Goal: Complete application form

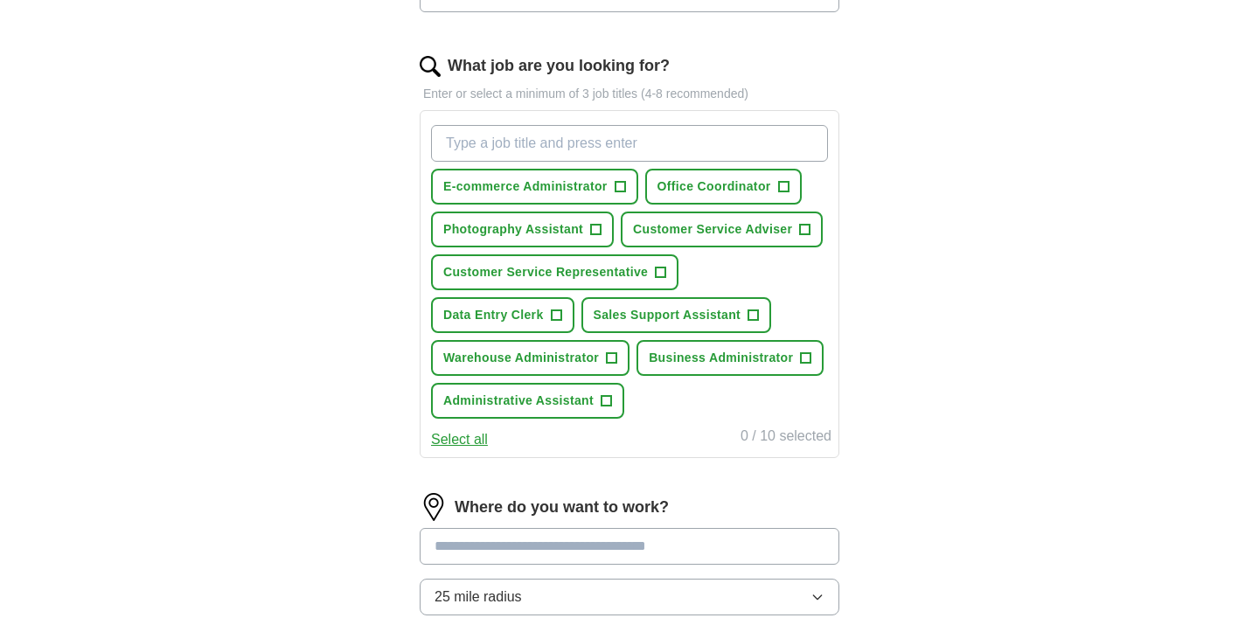
scroll to position [541, 0]
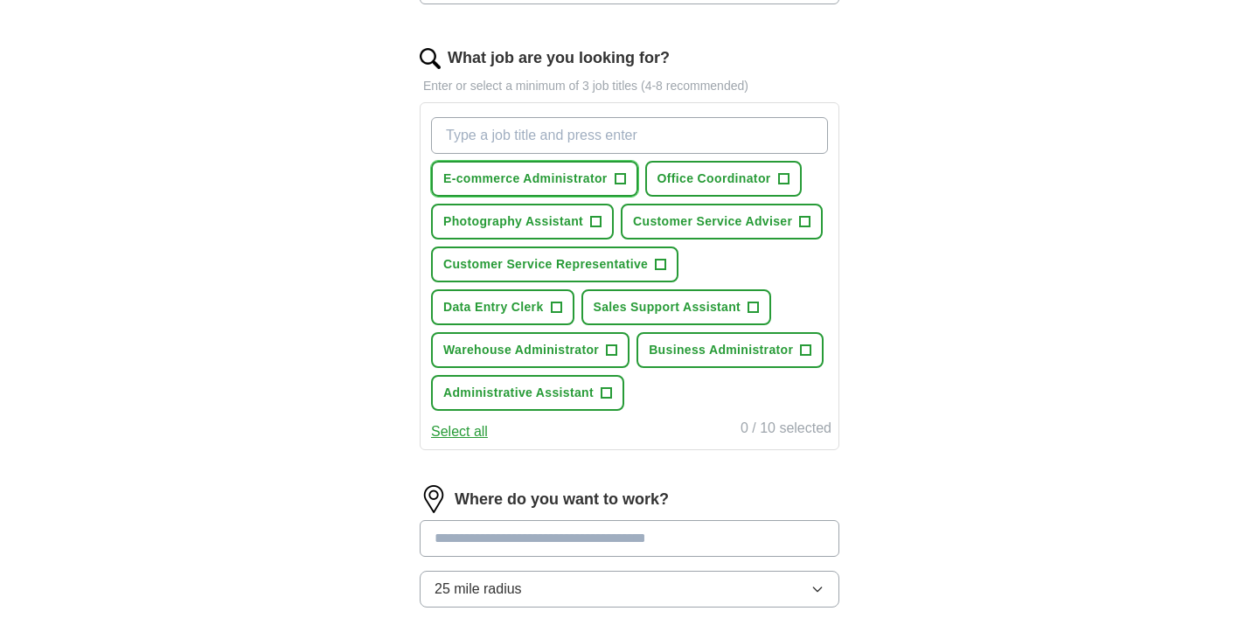
click at [624, 180] on span "+" at bounding box center [620, 179] width 10 height 14
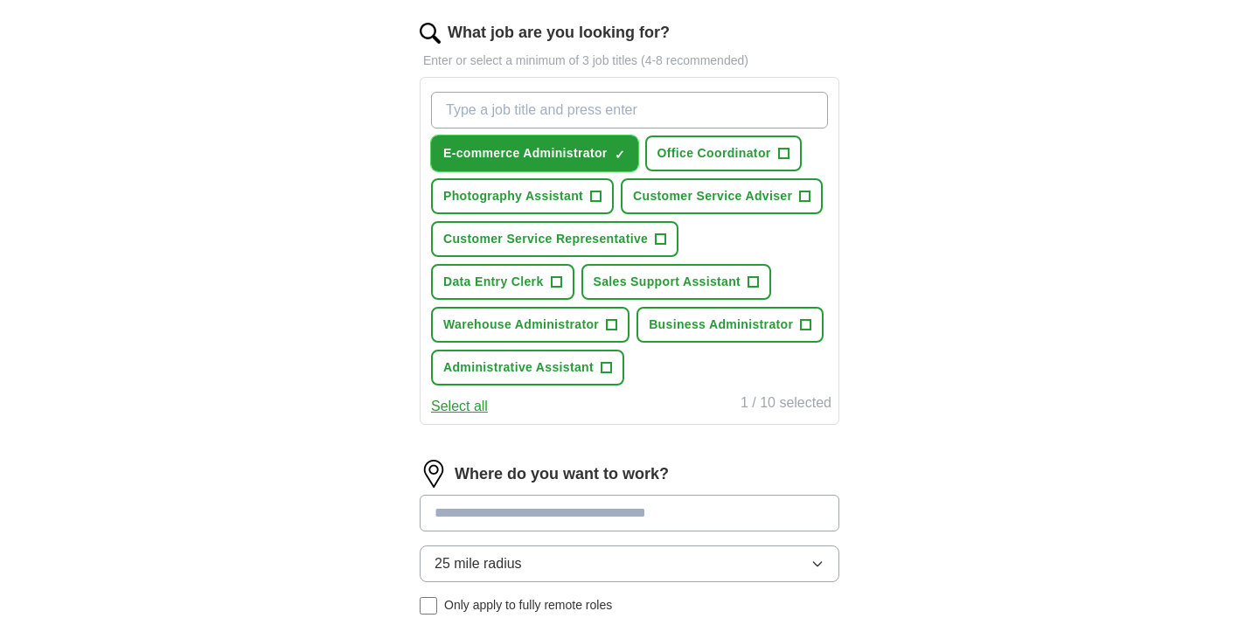
scroll to position [576, 0]
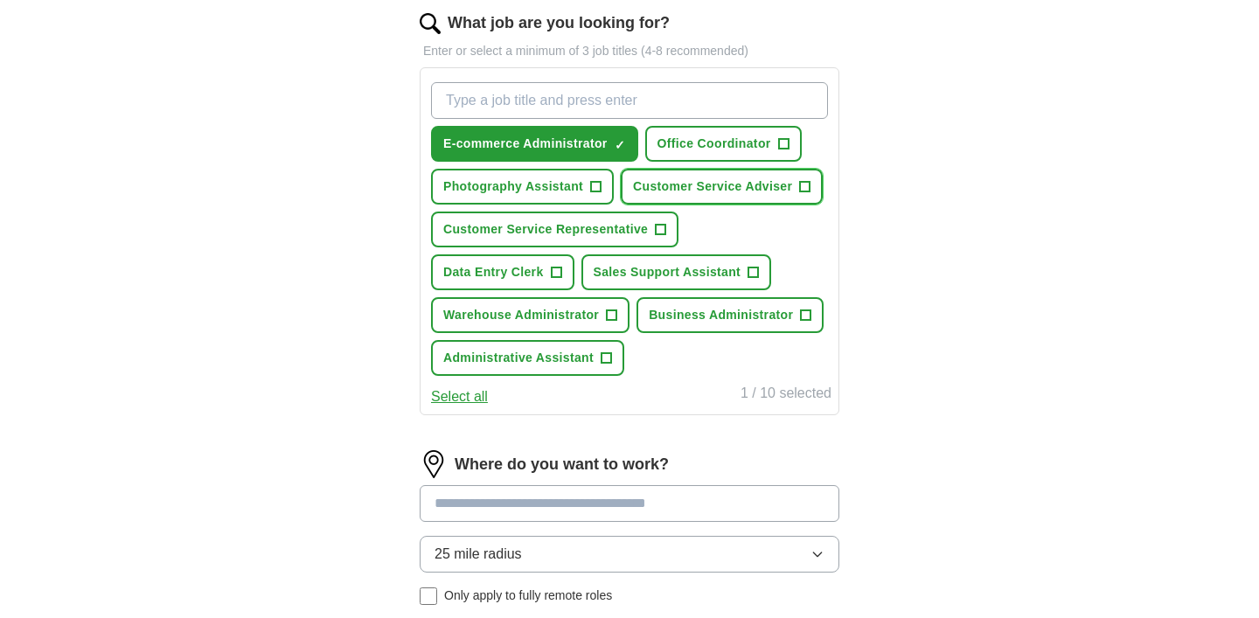
click at [805, 185] on span "+" at bounding box center [805, 187] width 10 height 14
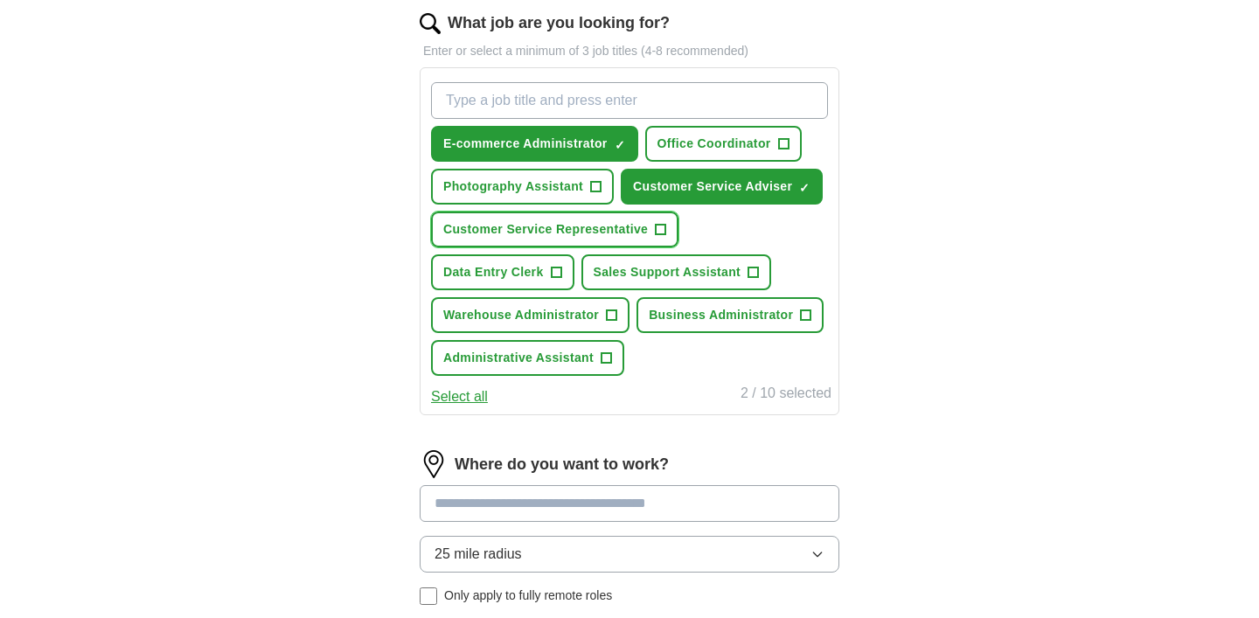
click at [660, 230] on span "+" at bounding box center [661, 230] width 10 height 14
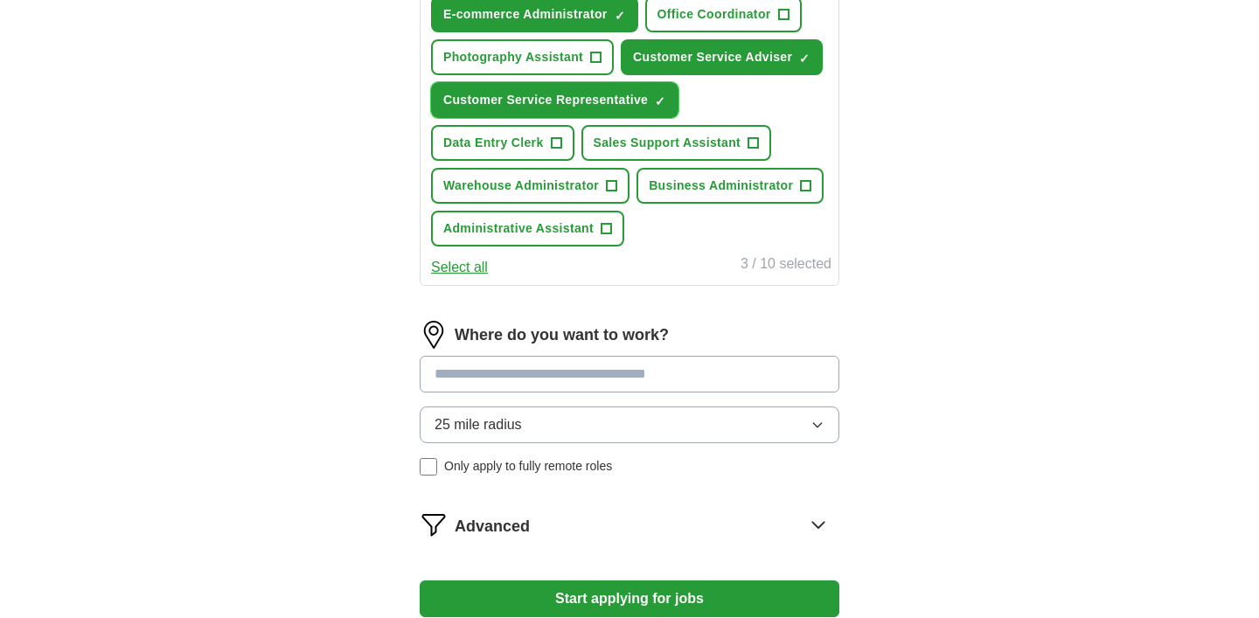
scroll to position [711, 0]
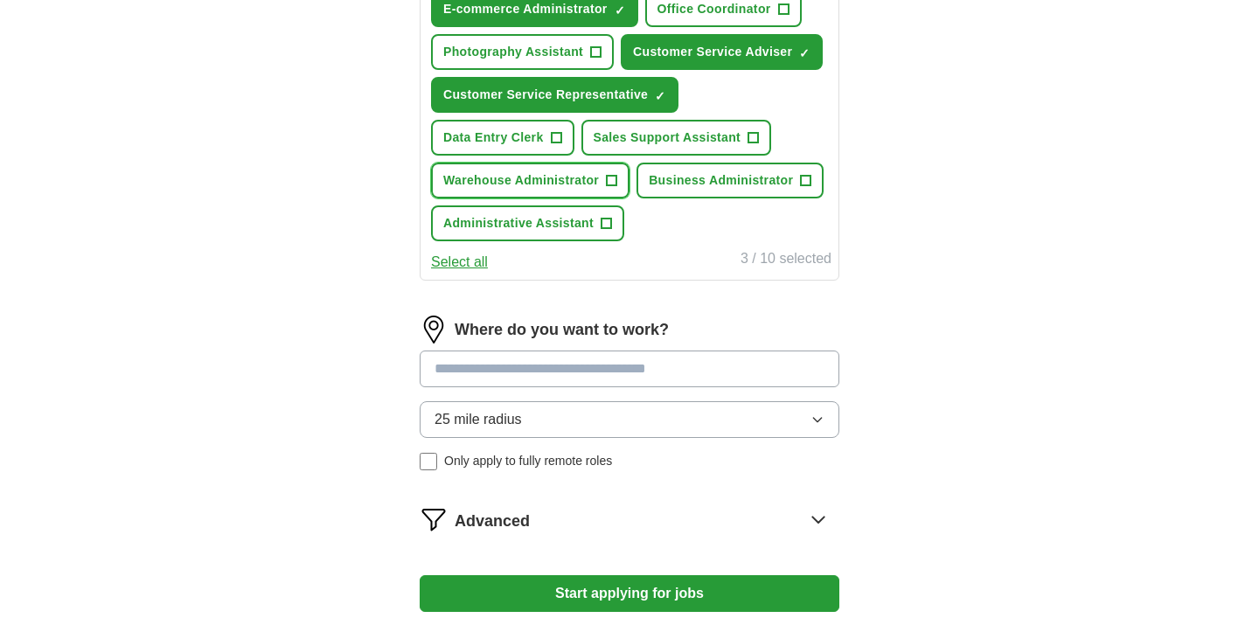
click at [617, 180] on button "Warehouse Administrator +" at bounding box center [530, 181] width 199 height 36
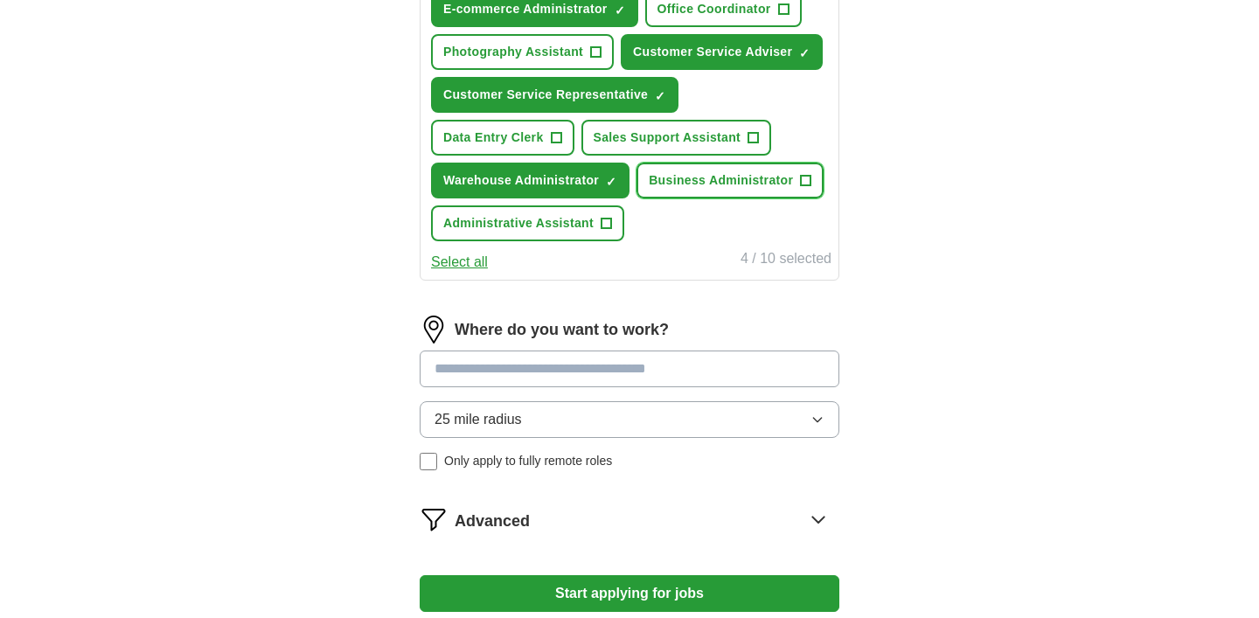
click at [801, 177] on span "+" at bounding box center [806, 181] width 10 height 14
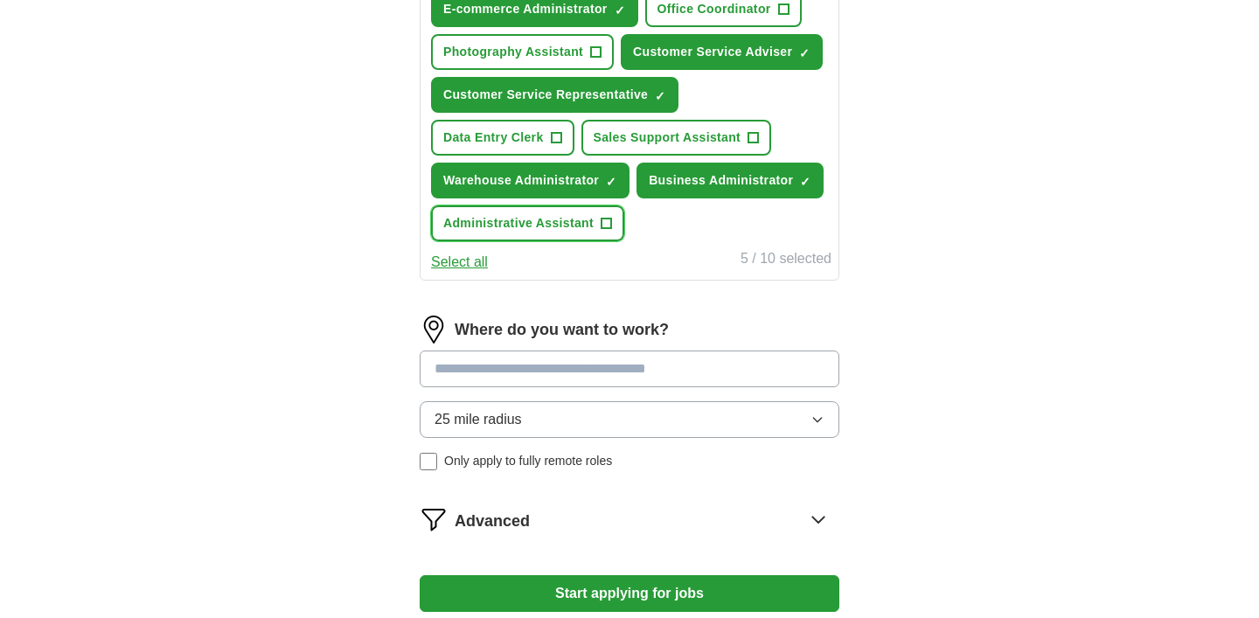
click at [609, 227] on span "+" at bounding box center [607, 224] width 10 height 14
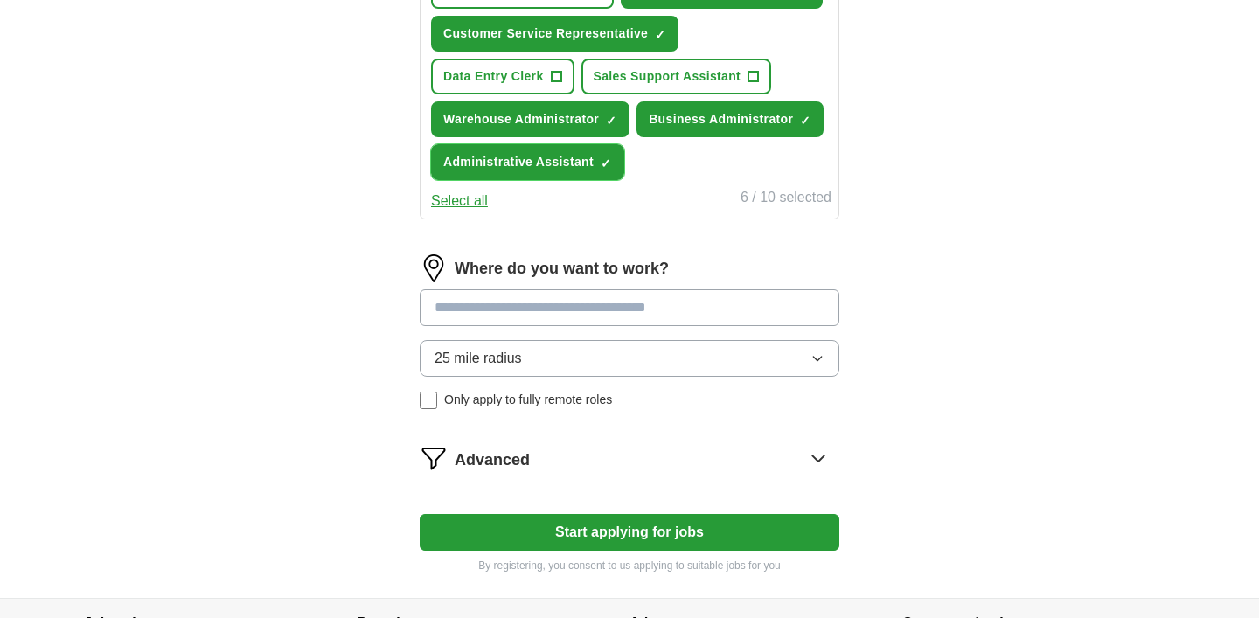
scroll to position [773, 0]
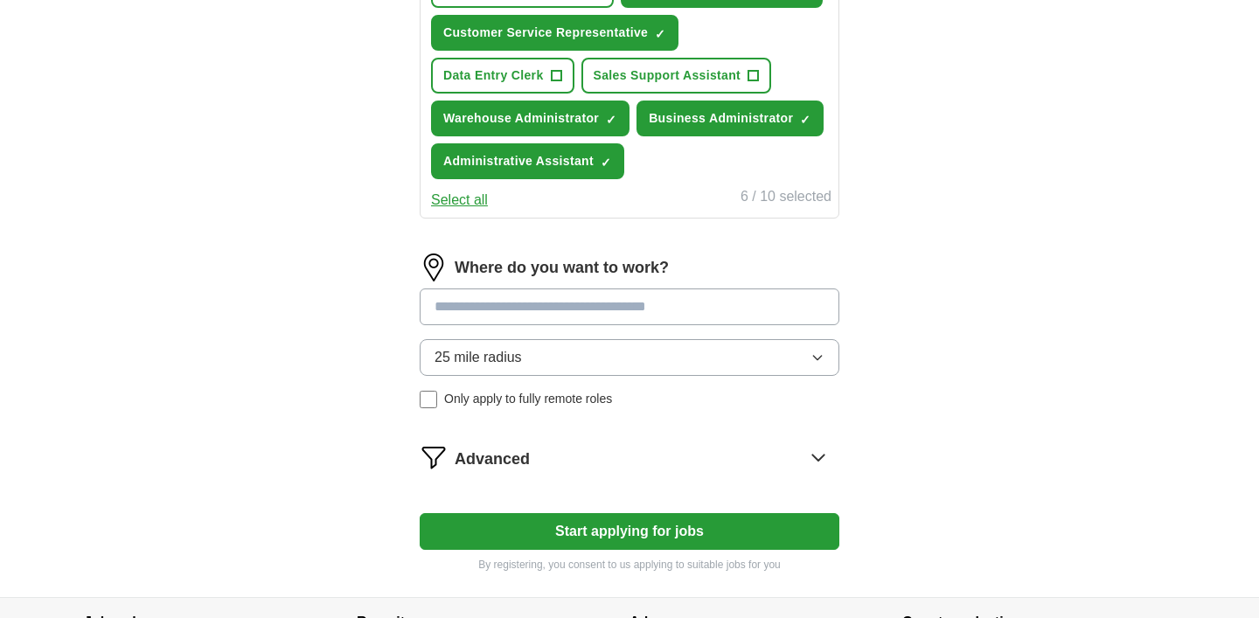
click at [643, 306] on input at bounding box center [630, 307] width 420 height 37
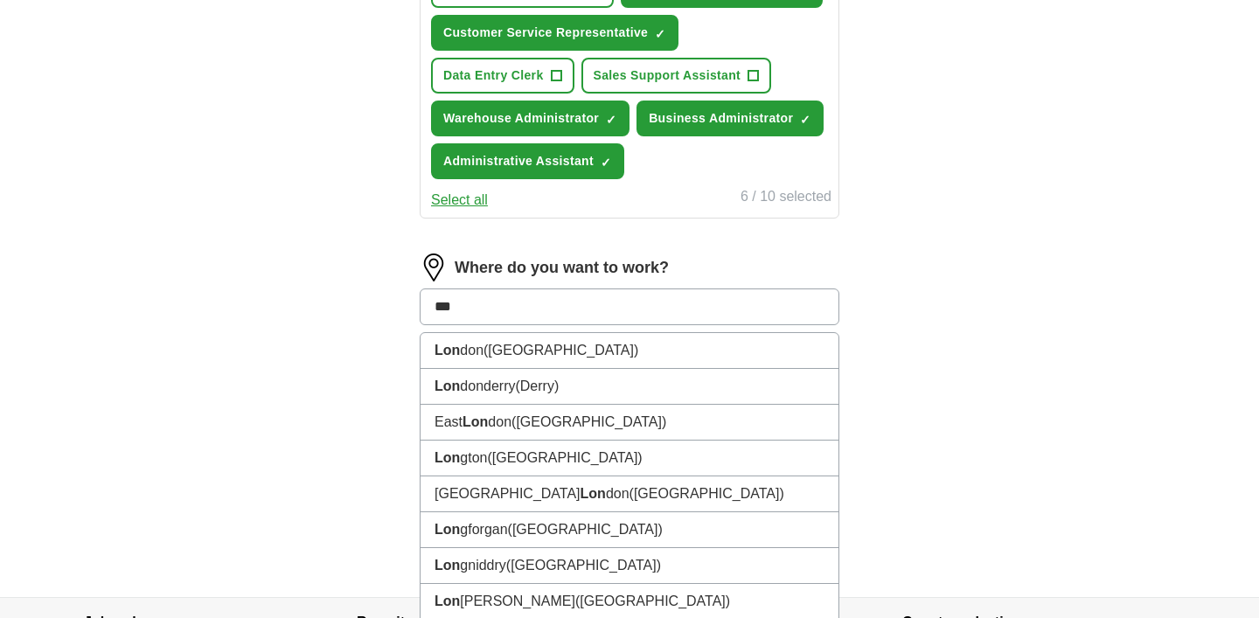
type input "****"
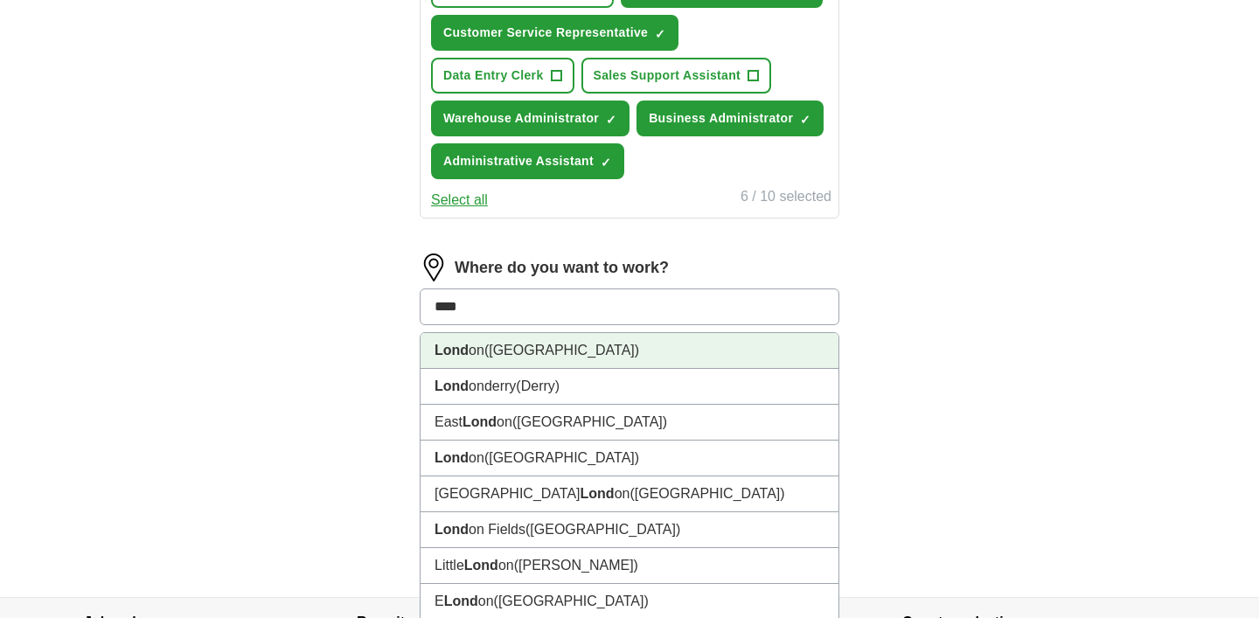
click at [579, 364] on li "Lond on ([GEOGRAPHIC_DATA])" at bounding box center [630, 351] width 418 height 36
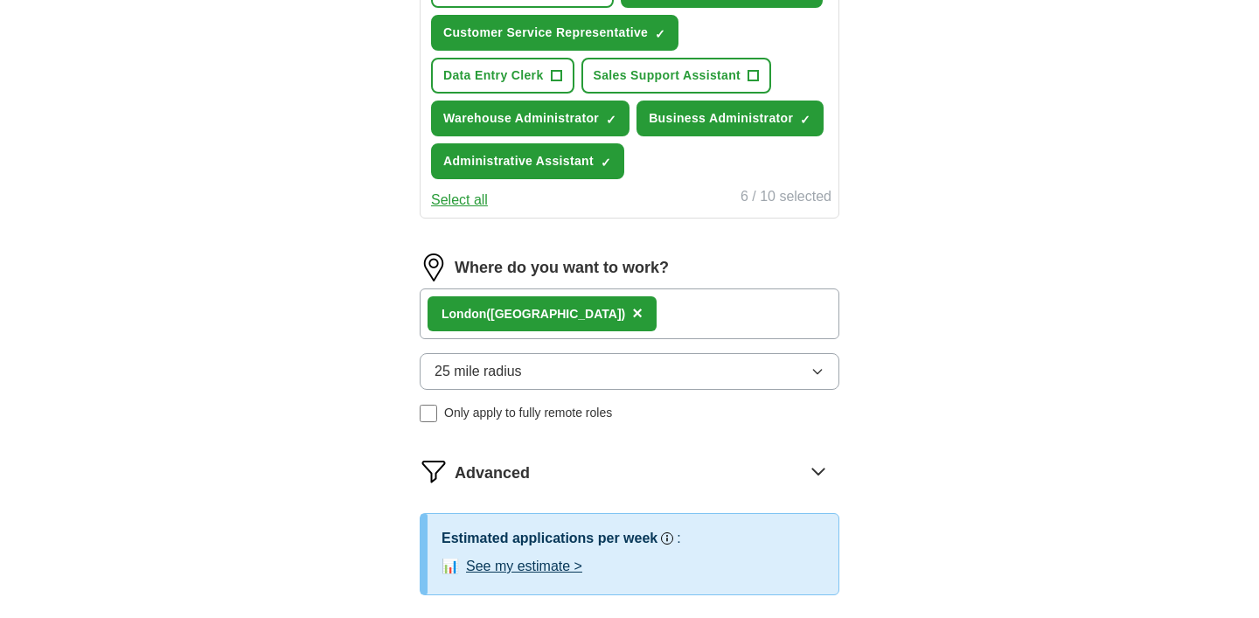
click at [563, 366] on button "25 mile radius" at bounding box center [630, 371] width 420 height 37
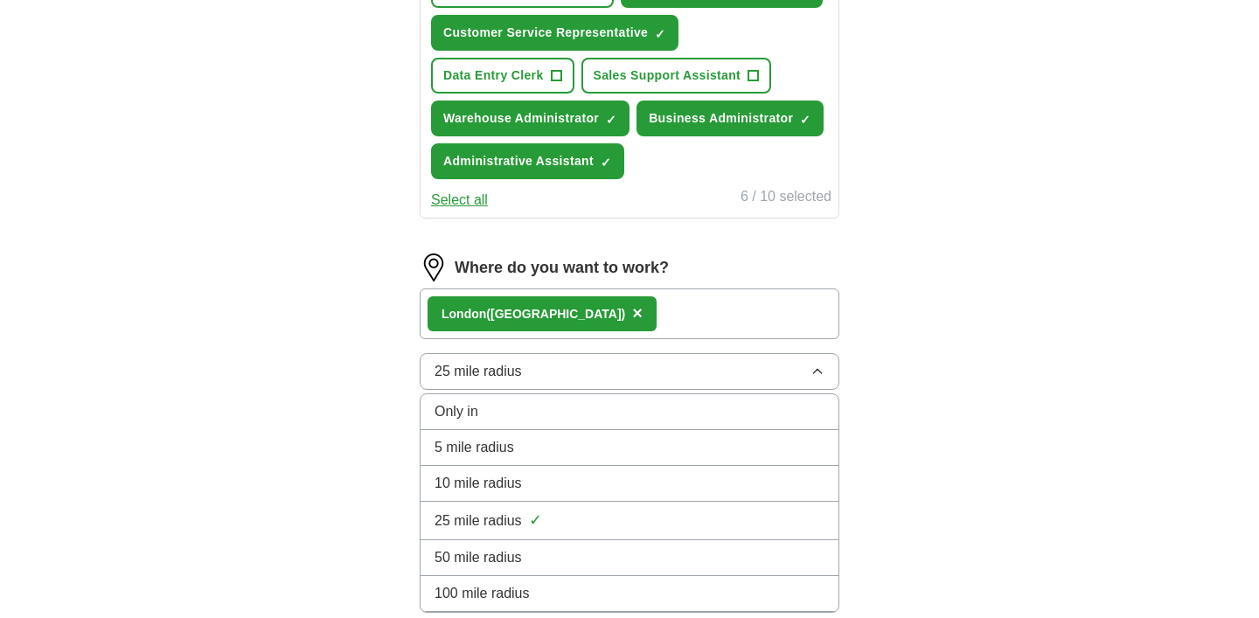
click at [530, 396] on li "Only in" at bounding box center [630, 412] width 418 height 36
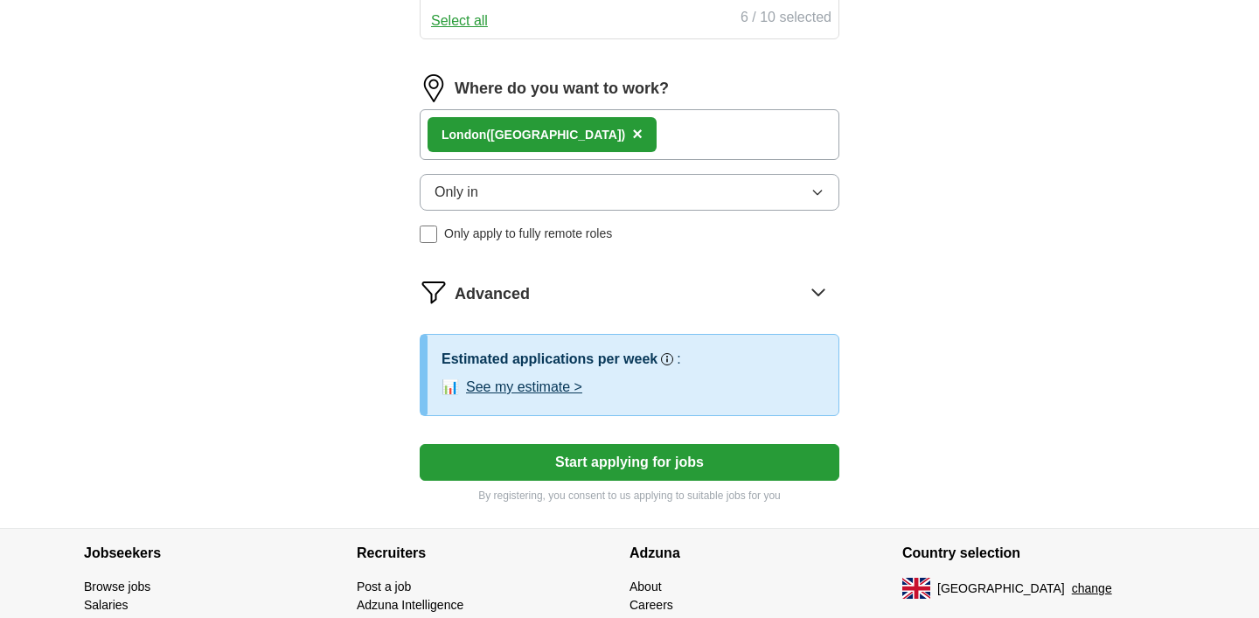
scroll to position [955, 0]
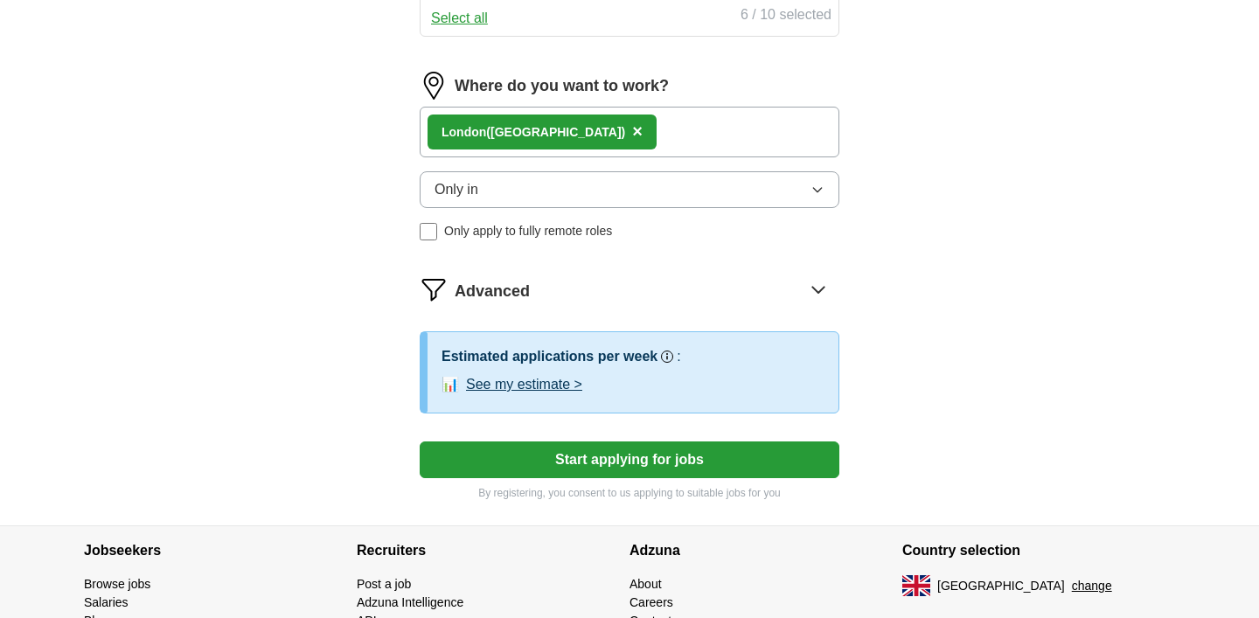
click at [832, 296] on icon at bounding box center [819, 289] width 28 height 28
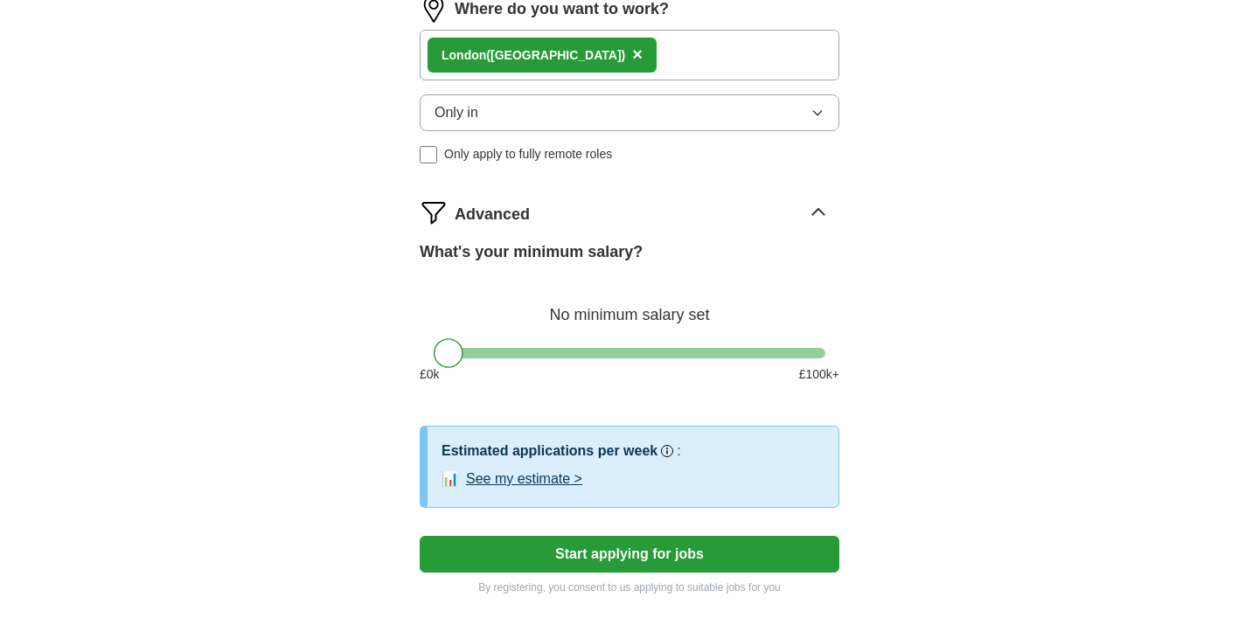
scroll to position [1036, 0]
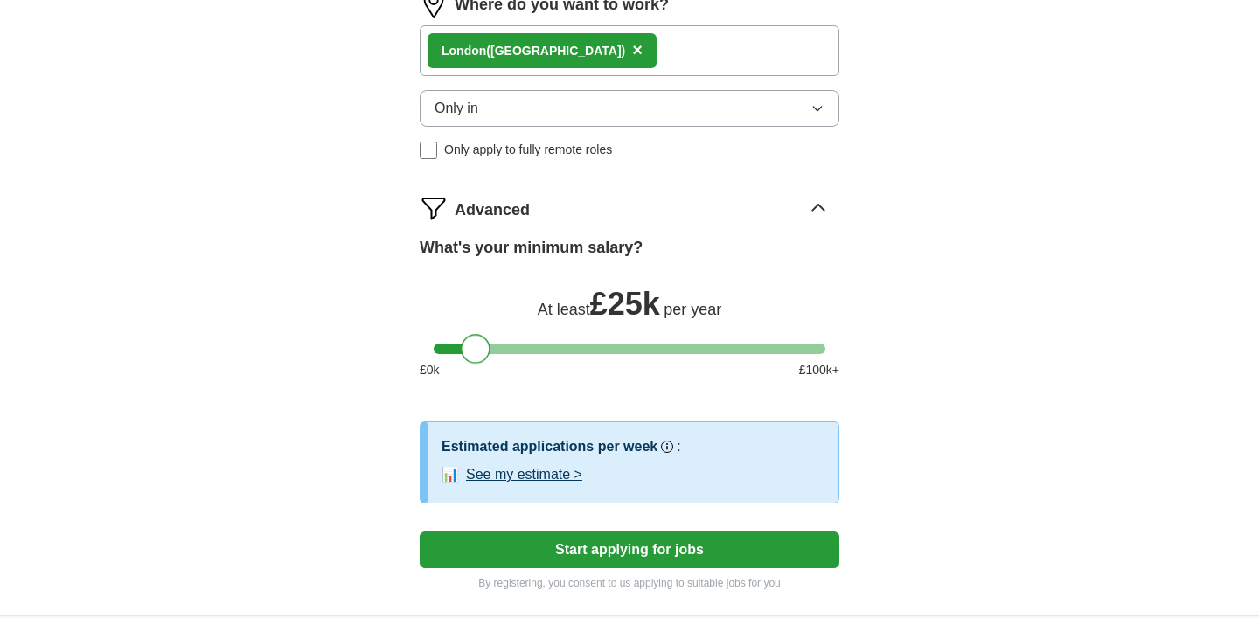
drag, startPoint x: 458, startPoint y: 343, endPoint x: 486, endPoint y: 350, distance: 28.8
click at [486, 350] on div at bounding box center [476, 349] width 30 height 30
drag, startPoint x: 479, startPoint y: 352, endPoint x: 491, endPoint y: 353, distance: 11.5
click at [492, 353] on div at bounding box center [489, 349] width 30 height 30
drag, startPoint x: 483, startPoint y: 346, endPoint x: 469, endPoint y: 346, distance: 14.0
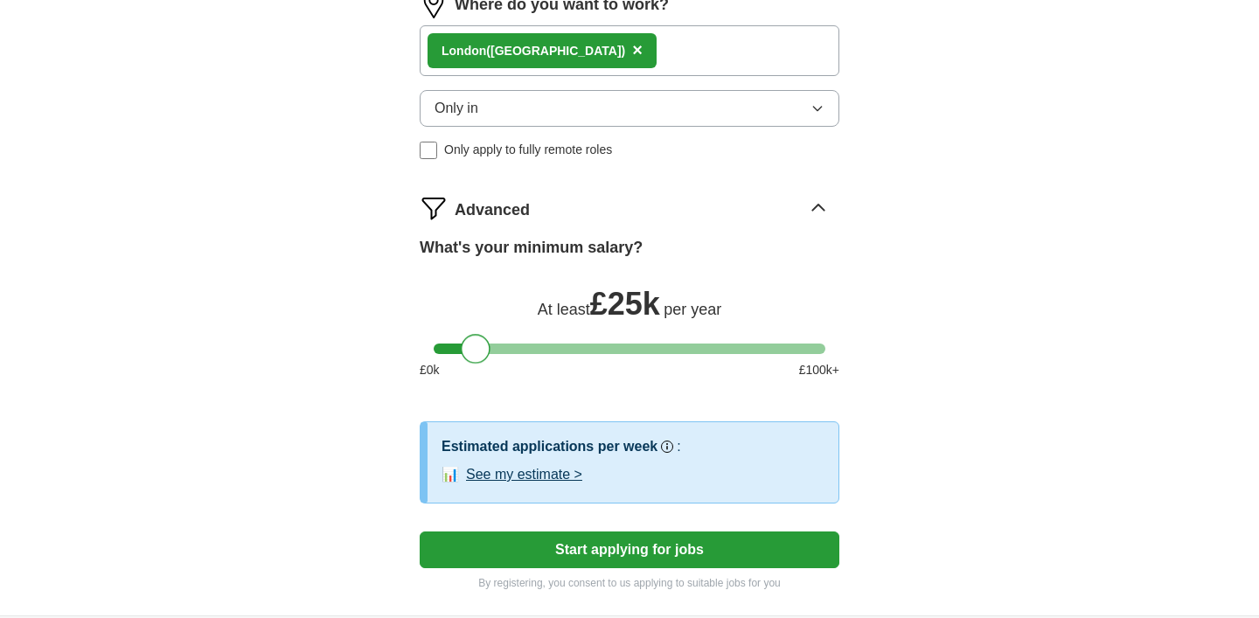
click at [469, 346] on div at bounding box center [476, 349] width 30 height 30
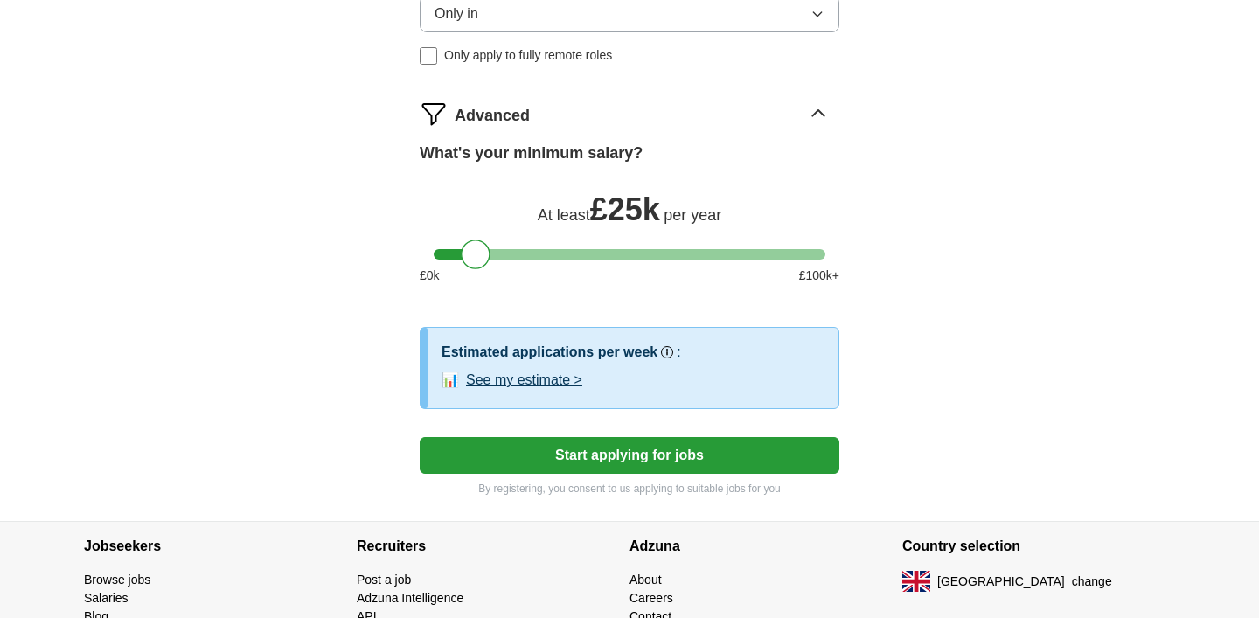
scroll to position [1138, 0]
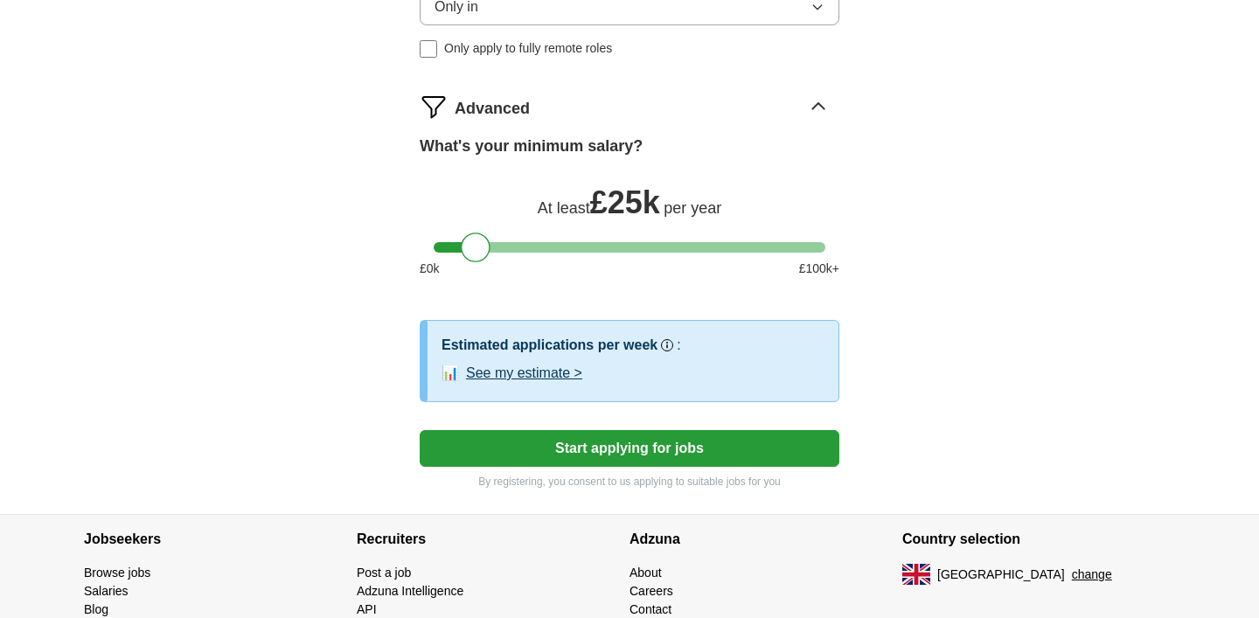
click at [580, 450] on button "Start applying for jobs" at bounding box center [630, 448] width 420 height 37
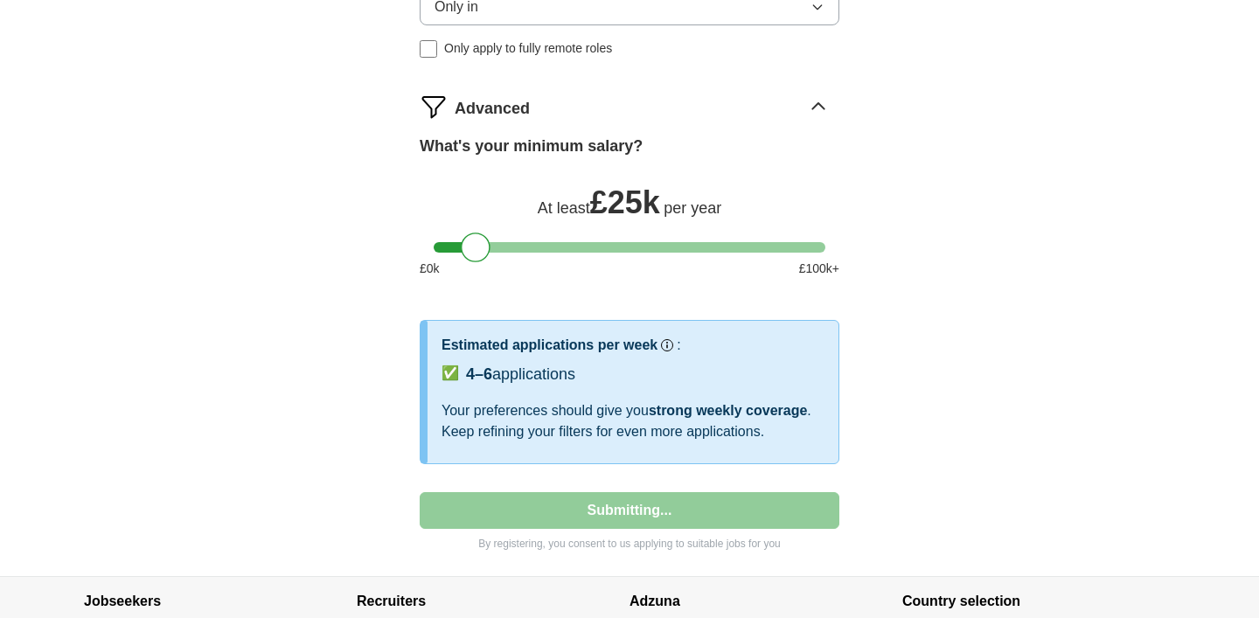
select select "**"
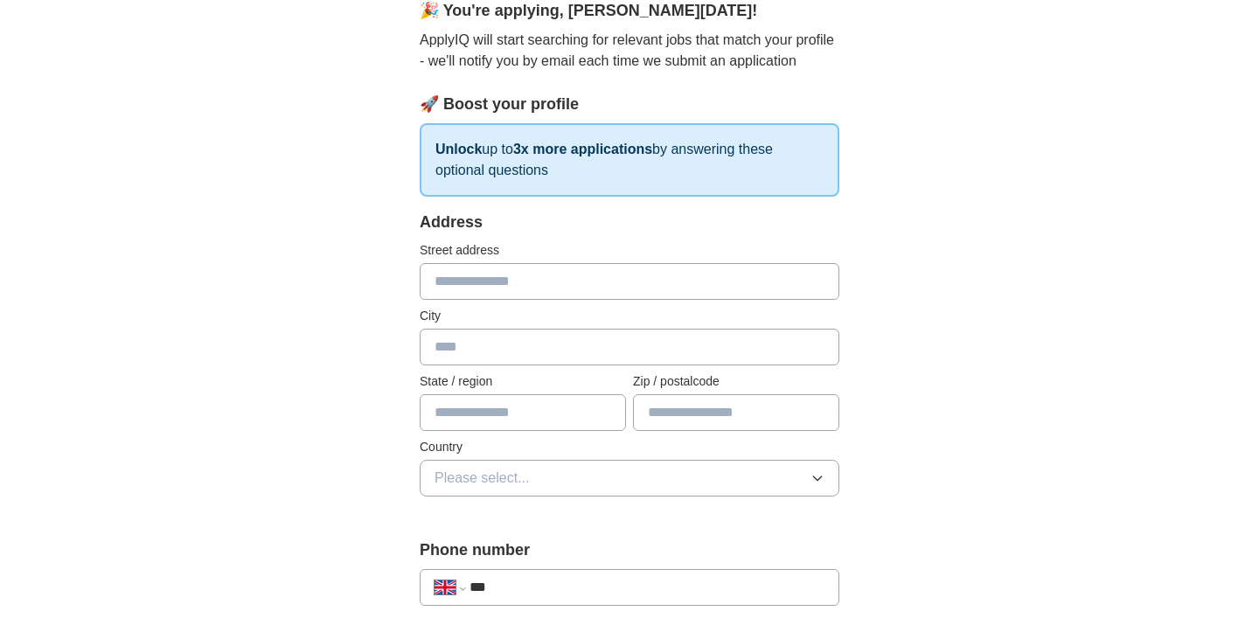
scroll to position [172, 0]
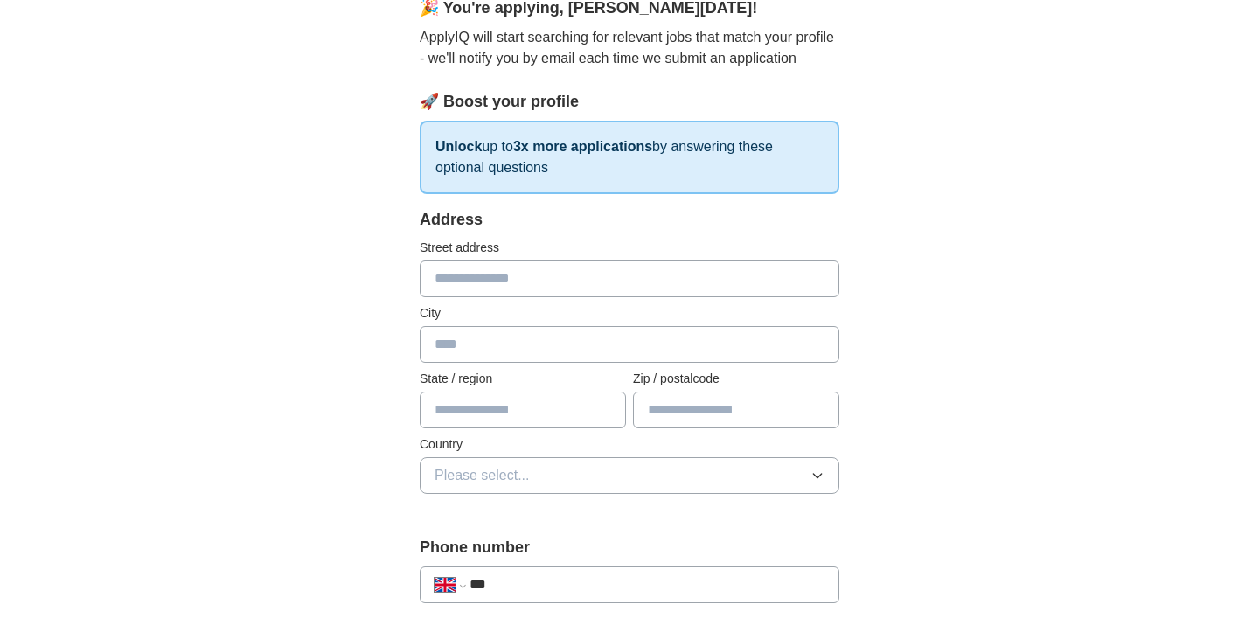
click at [584, 272] on input "text" at bounding box center [630, 279] width 420 height 37
type input "**********"
type input "*********"
type input "**********"
type input "*******"
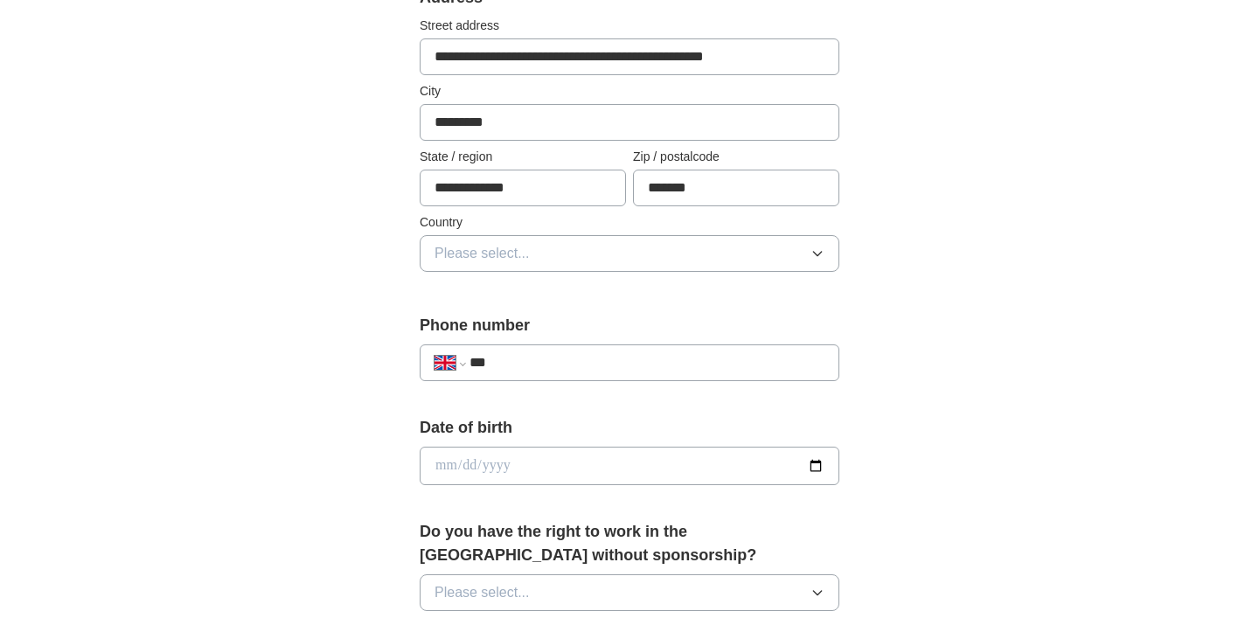
scroll to position [405, 0]
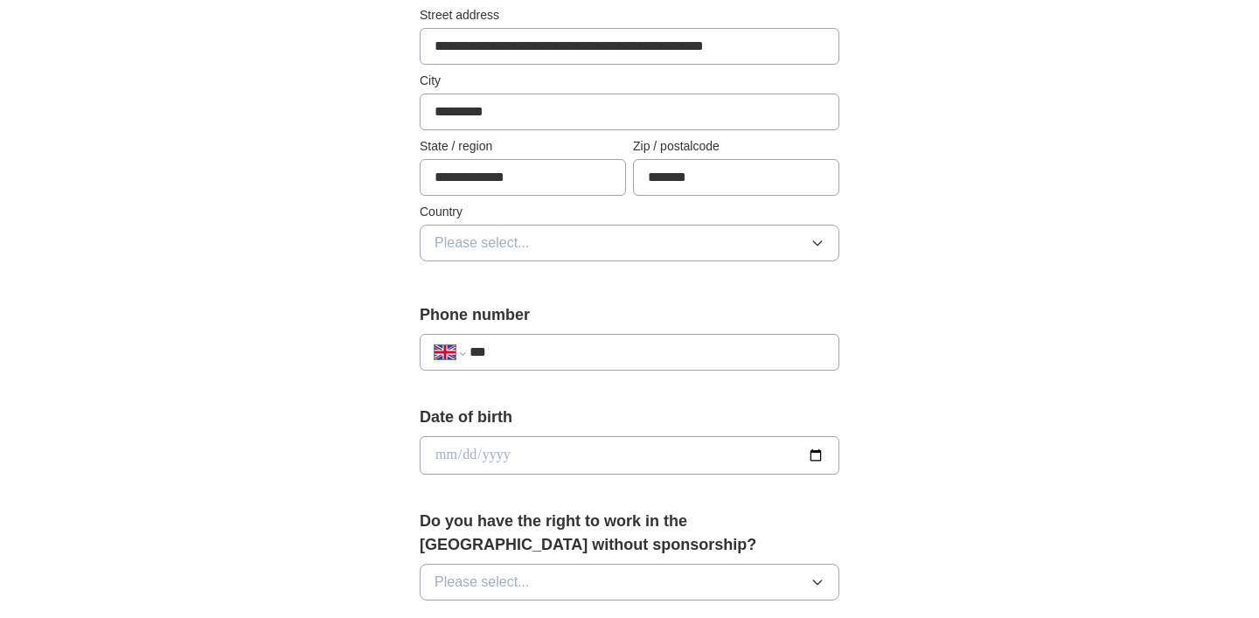
click at [493, 242] on span "Please select..." at bounding box center [482, 243] width 95 height 21
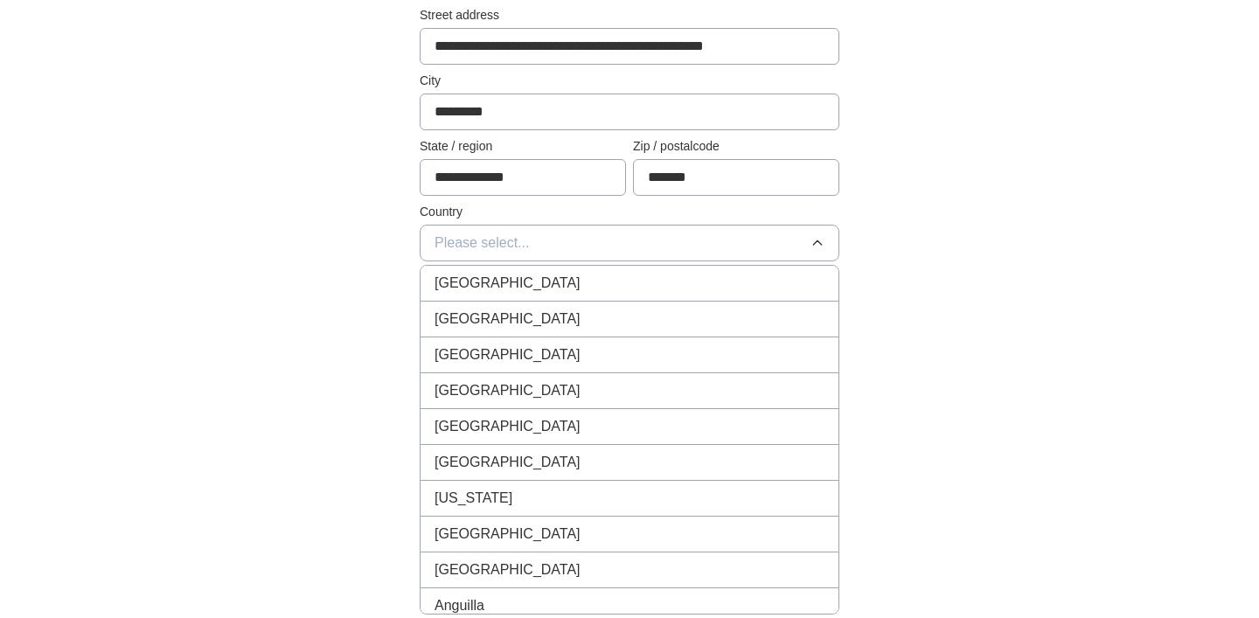
click at [492, 289] on span "[GEOGRAPHIC_DATA]" at bounding box center [508, 283] width 146 height 21
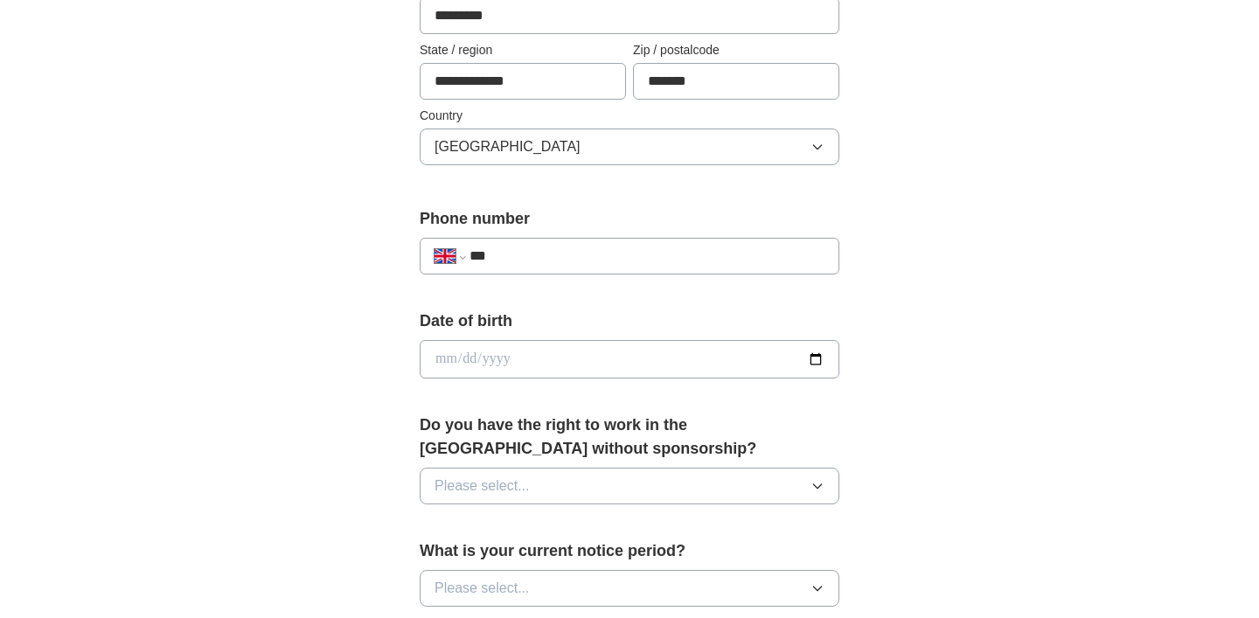
scroll to position [516, 0]
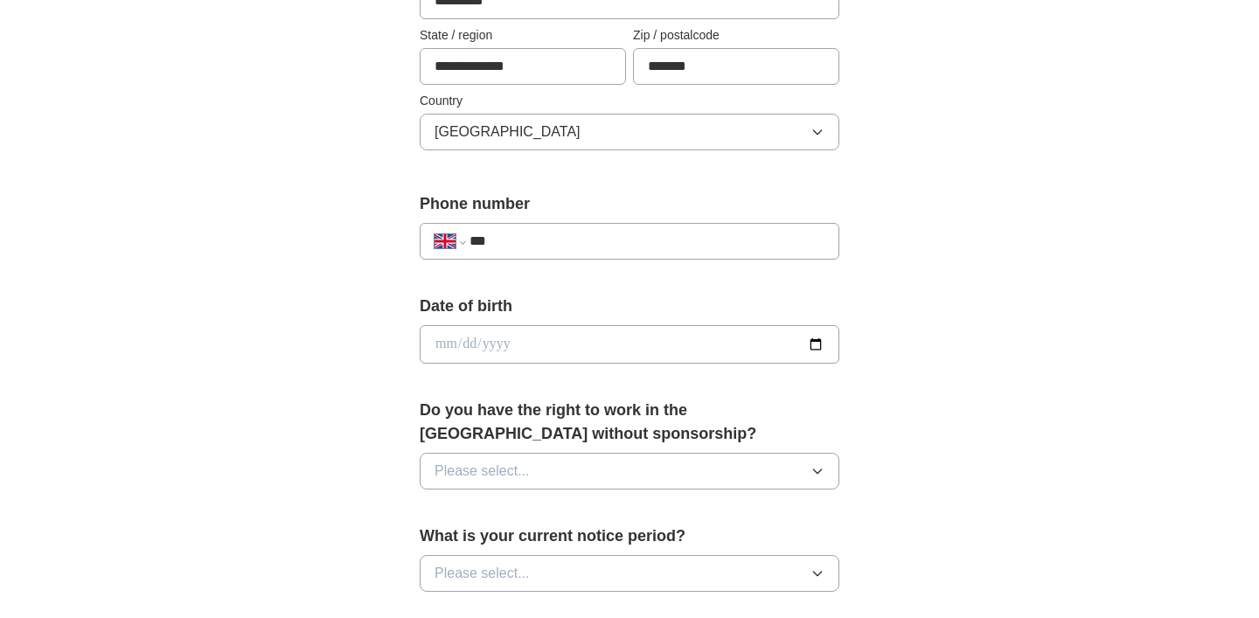
click at [618, 250] on input "***" at bounding box center [647, 241] width 355 height 21
type input "**********"
click at [528, 345] on input "date" at bounding box center [630, 344] width 420 height 38
click at [819, 338] on input "date" at bounding box center [630, 344] width 420 height 38
type input "**********"
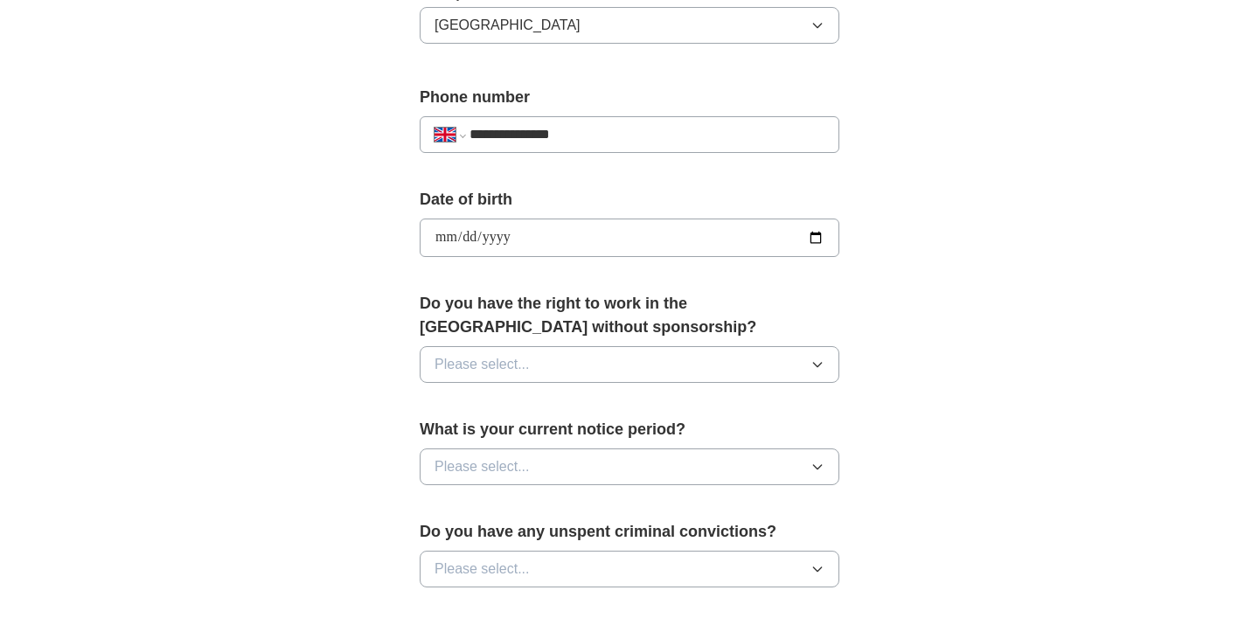
scroll to position [645, 0]
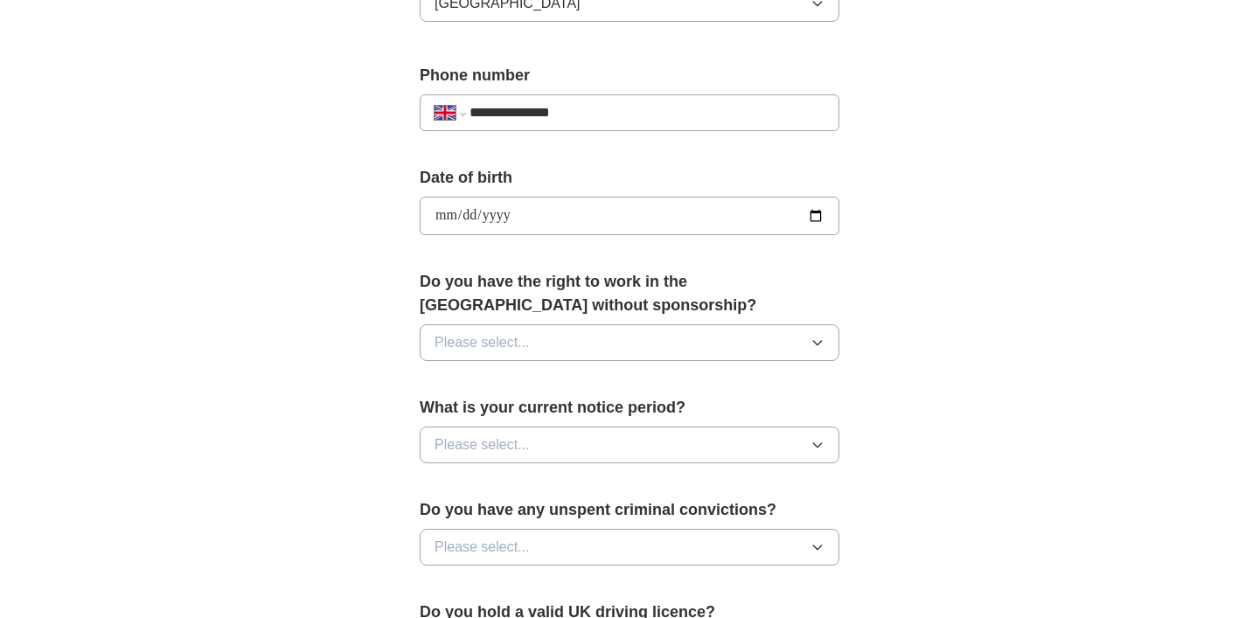
click at [517, 338] on span "Please select..." at bounding box center [482, 342] width 95 height 21
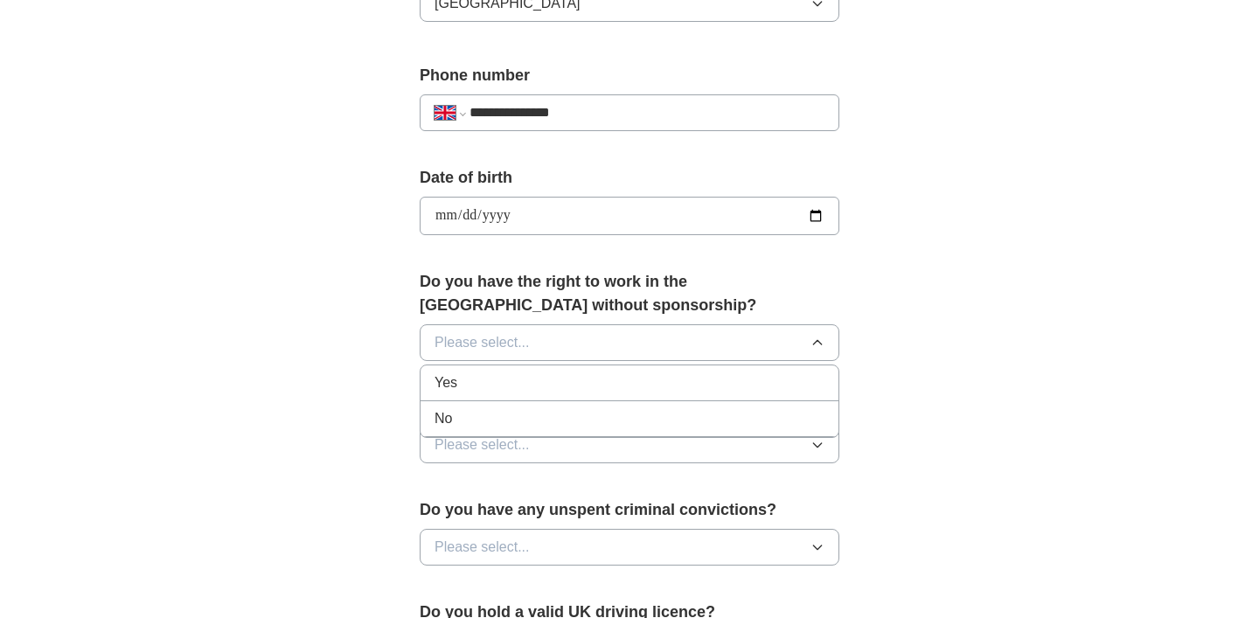
click at [484, 383] on div "Yes" at bounding box center [630, 383] width 390 height 21
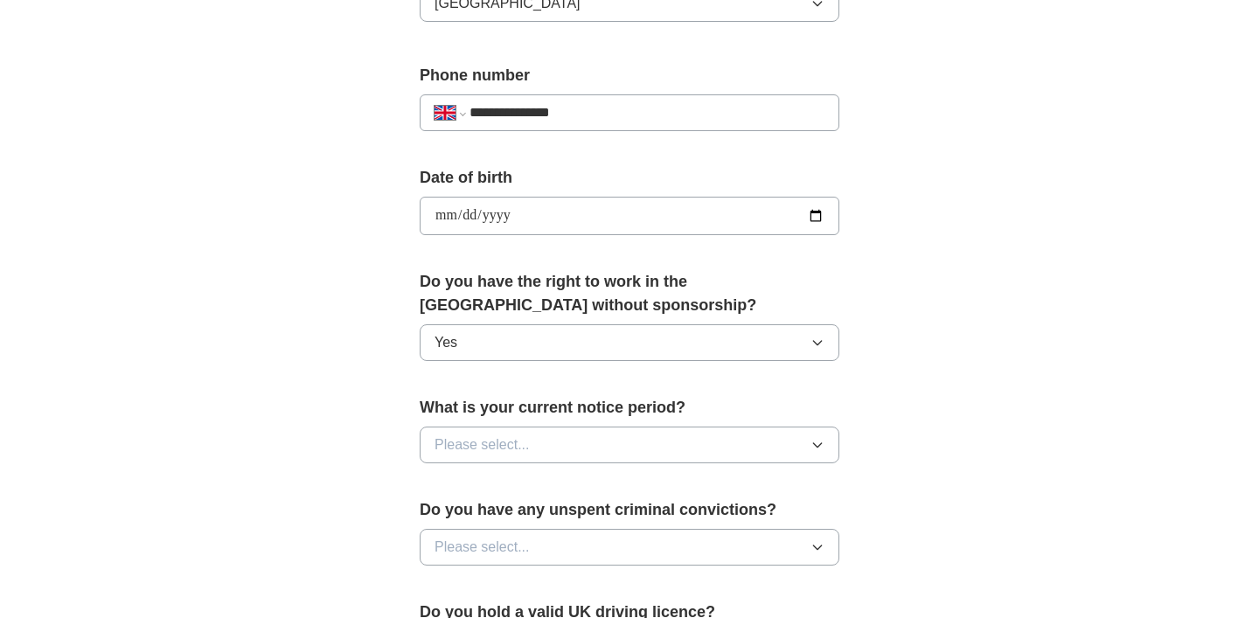
click at [381, 398] on div "**********" at bounding box center [630, 242] width 560 height 1471
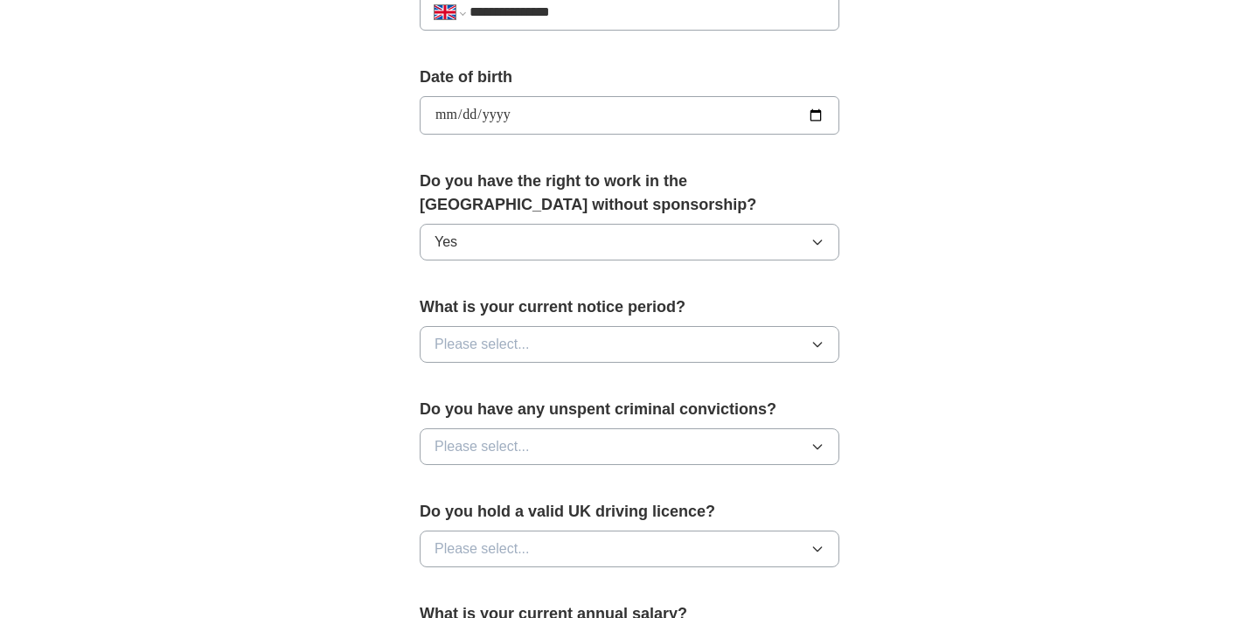
scroll to position [747, 0]
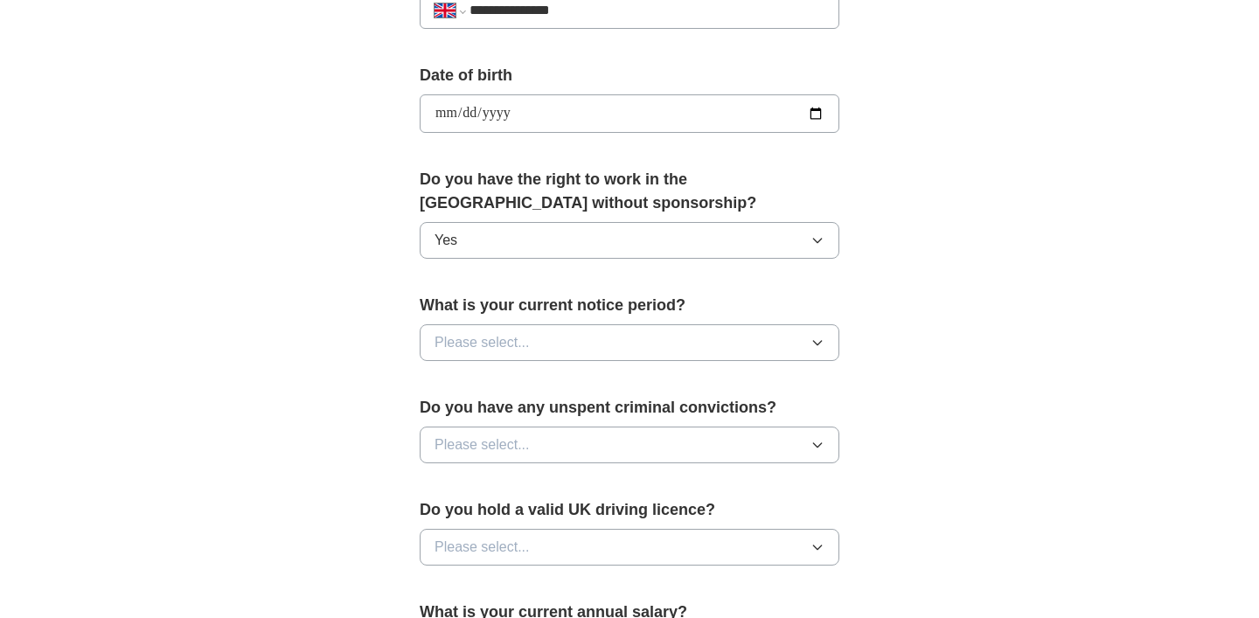
click at [499, 339] on span "Please select..." at bounding box center [482, 342] width 95 height 21
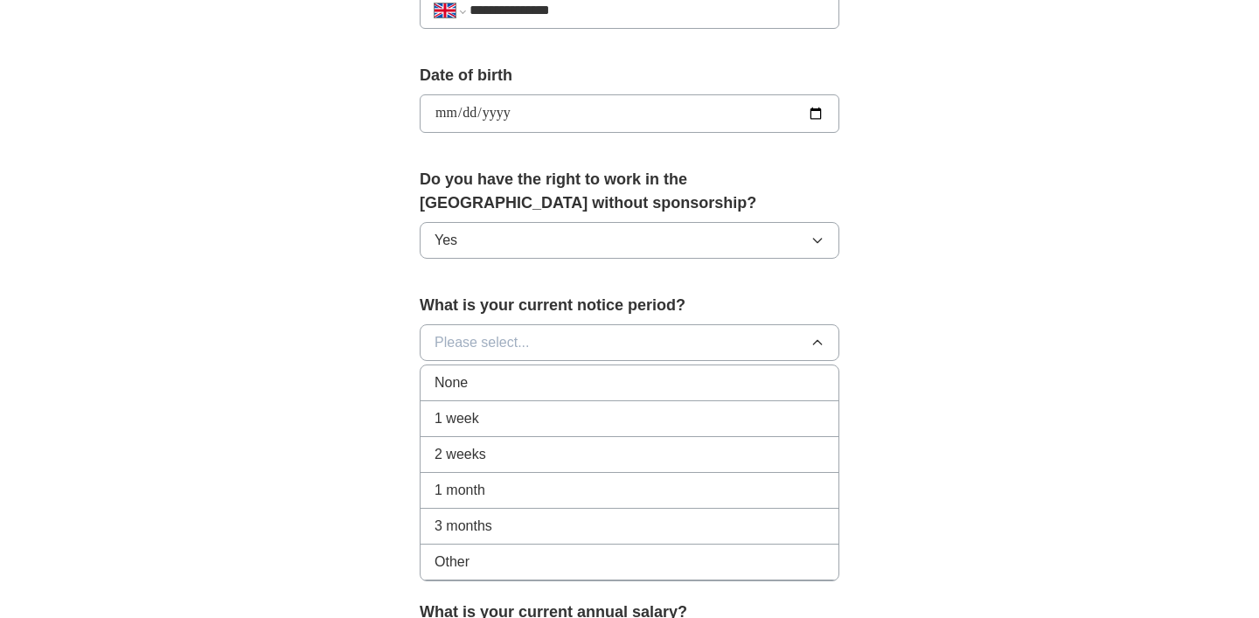
click at [478, 378] on div "None" at bounding box center [630, 383] width 390 height 21
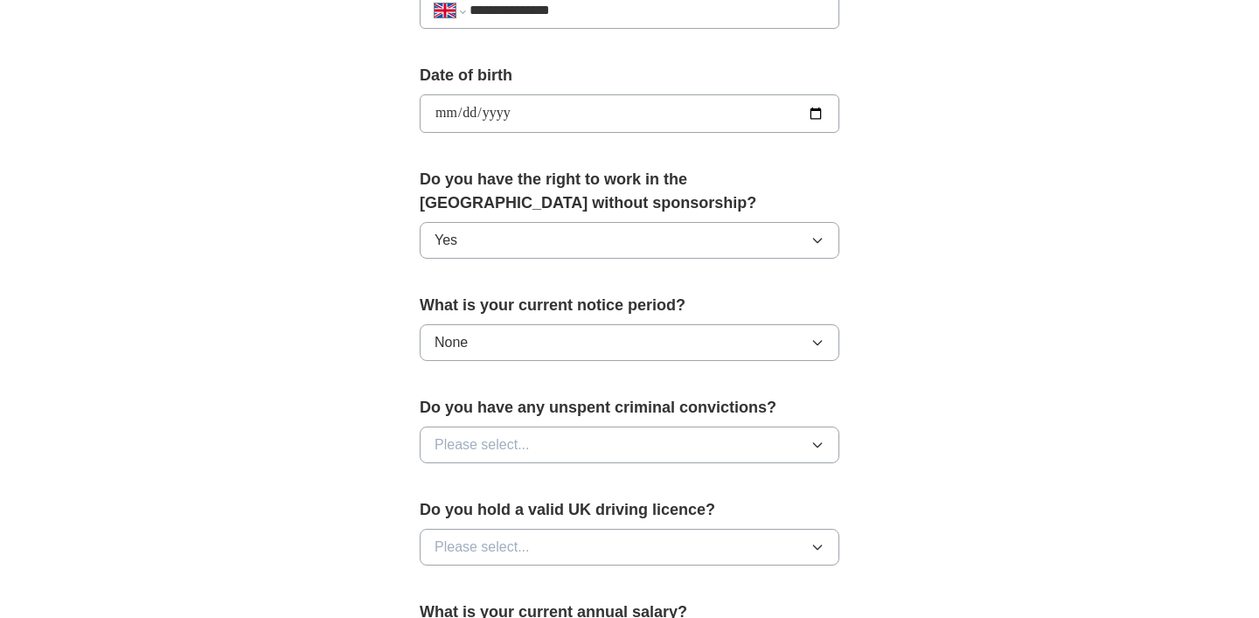
click at [359, 403] on div "**********" at bounding box center [630, 139] width 560 height 1471
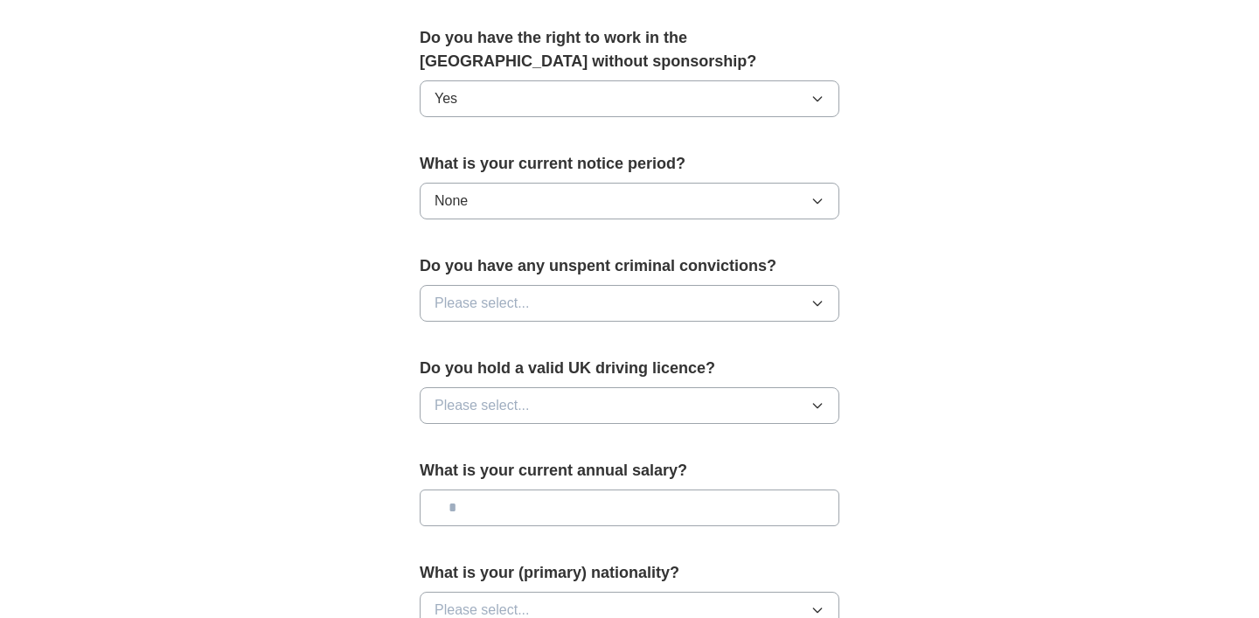
scroll to position [904, 0]
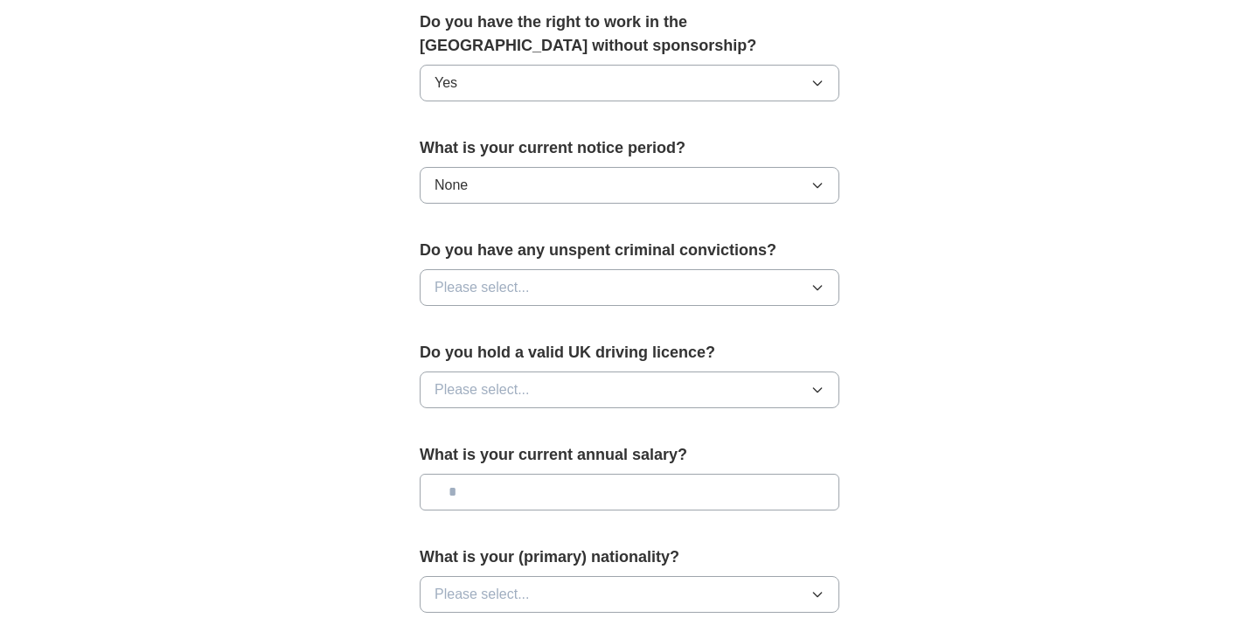
click at [522, 272] on button "Please select..." at bounding box center [630, 287] width 420 height 37
click at [450, 351] on li "No" at bounding box center [630, 364] width 418 height 36
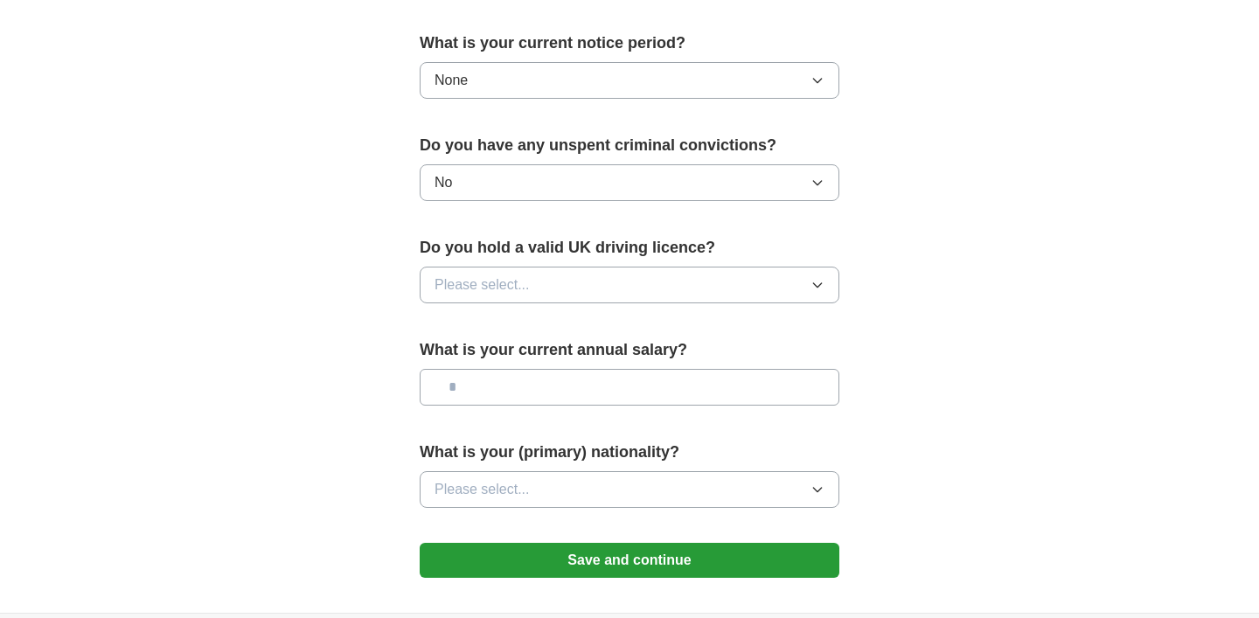
scroll to position [1013, 0]
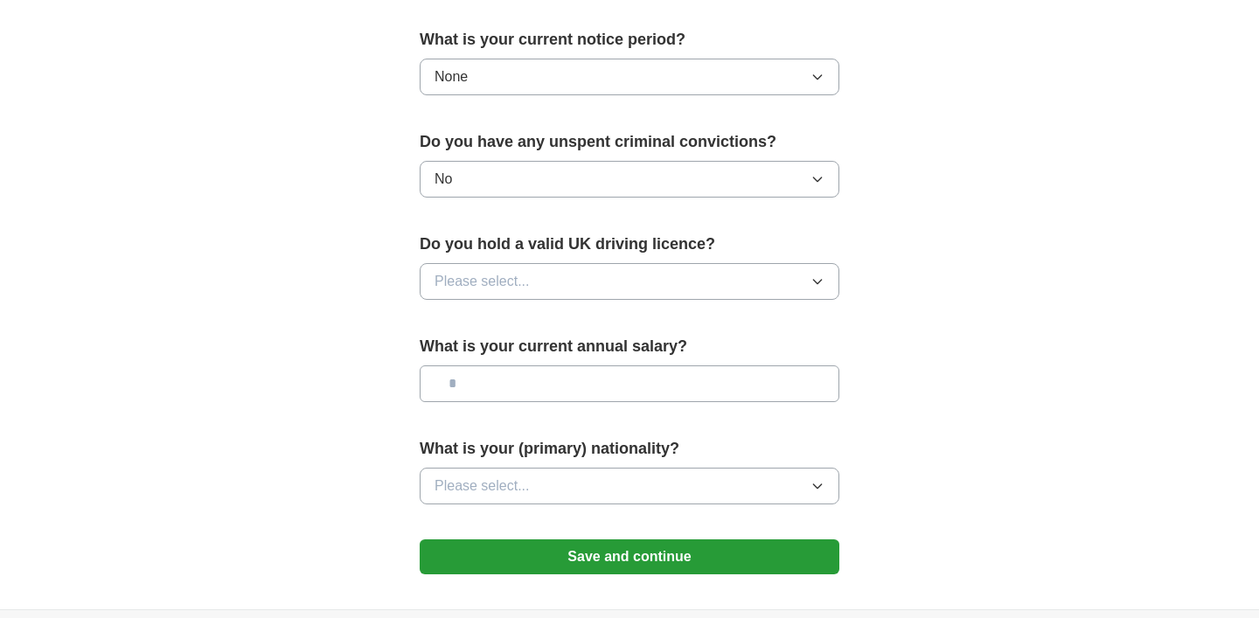
click at [479, 285] on span "Please select..." at bounding box center [482, 281] width 95 height 21
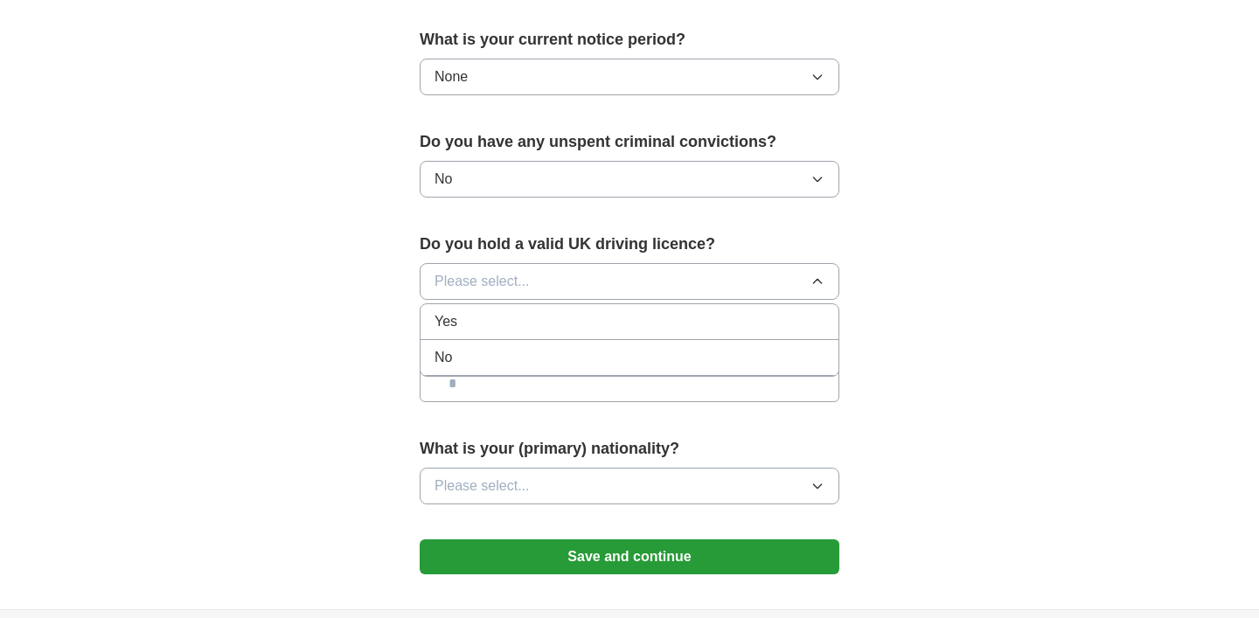
click at [456, 359] on div "No" at bounding box center [630, 357] width 390 height 21
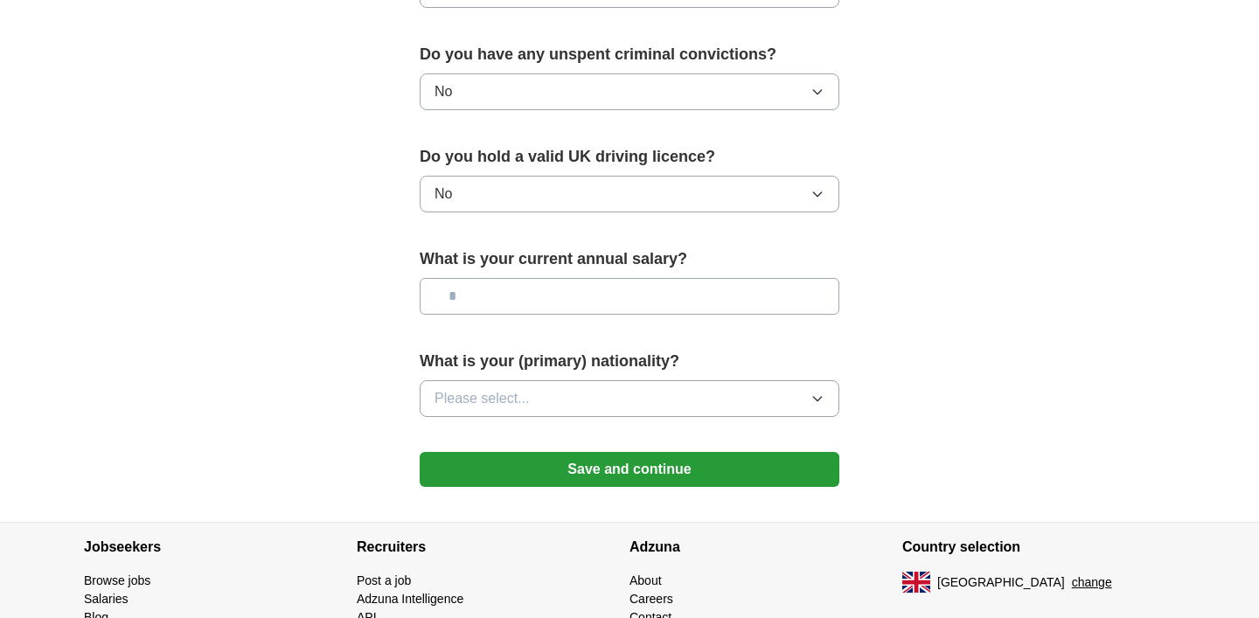
scroll to position [1103, 0]
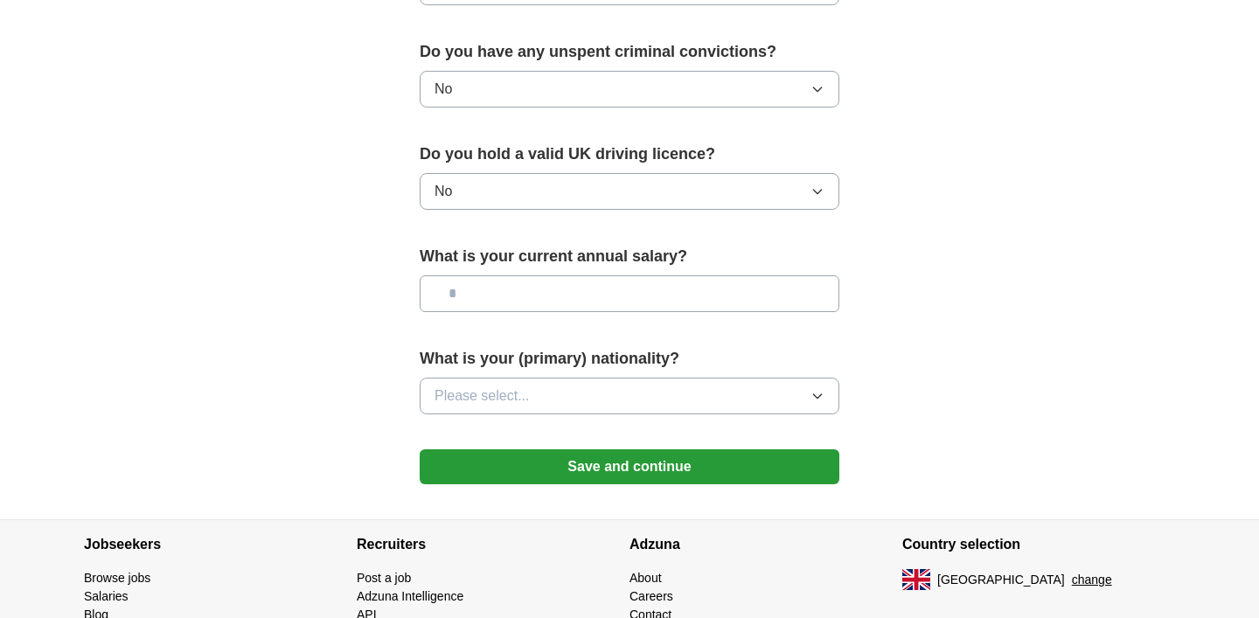
click at [511, 300] on input "text" at bounding box center [630, 293] width 420 height 37
type input "*******"
click at [471, 399] on span "Please select..." at bounding box center [482, 396] width 95 height 21
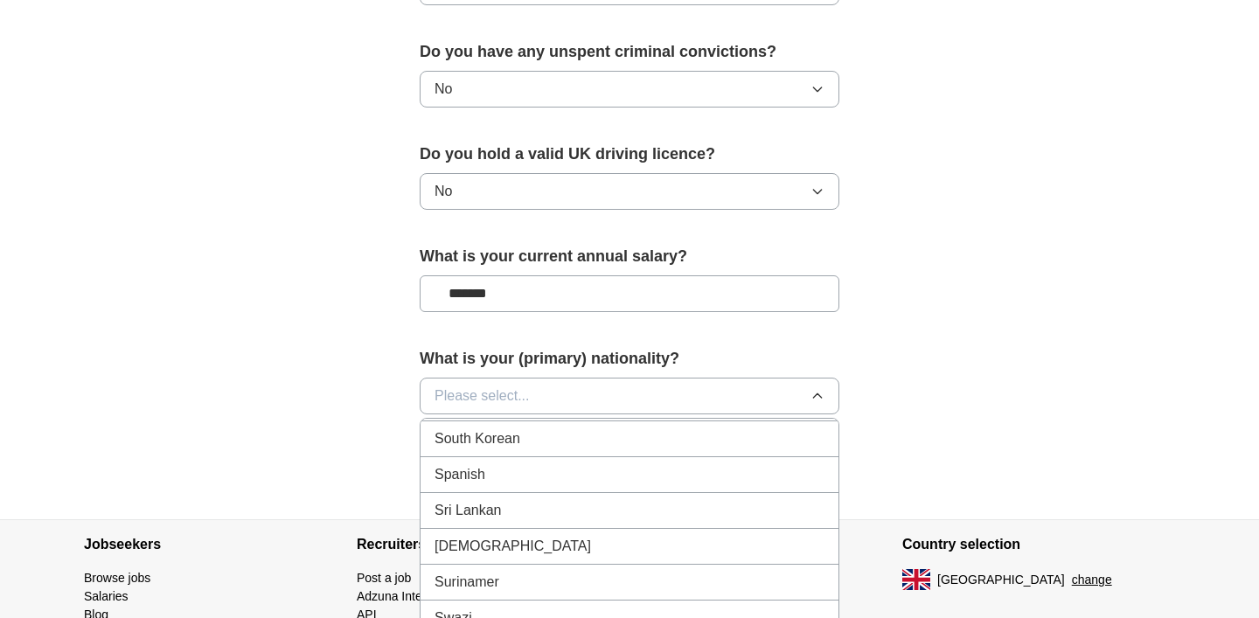
scroll to position [5874, 0]
click at [511, 483] on div "Spanish" at bounding box center [630, 478] width 390 height 21
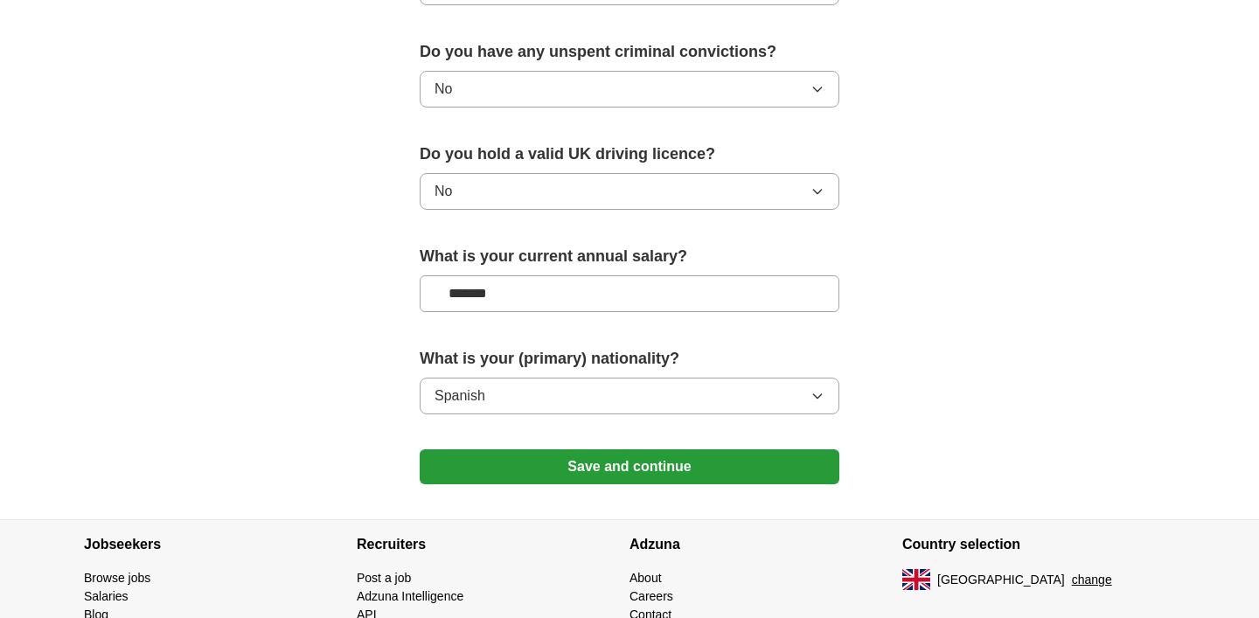
click at [555, 467] on button "Save and continue" at bounding box center [630, 467] width 420 height 35
